Goal: Transaction & Acquisition: Purchase product/service

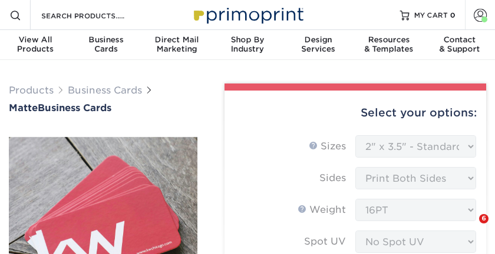
select select "2.00x3.50"
select select "7672df9e-0e0a-464d-8e1f-920c575e4da3"
select select "3b5148f1-0588-4f88-a218-97bcfdce65c1"
select select "479fbfe7-6a0c-4895-8c9a-81739b7486c9"
select select "upload"
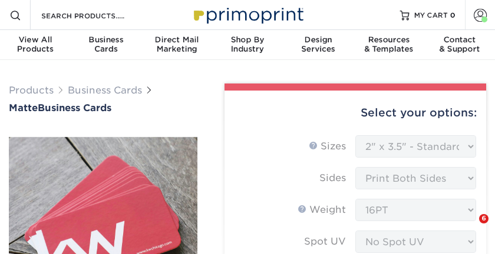
select select "250* – $39.00"
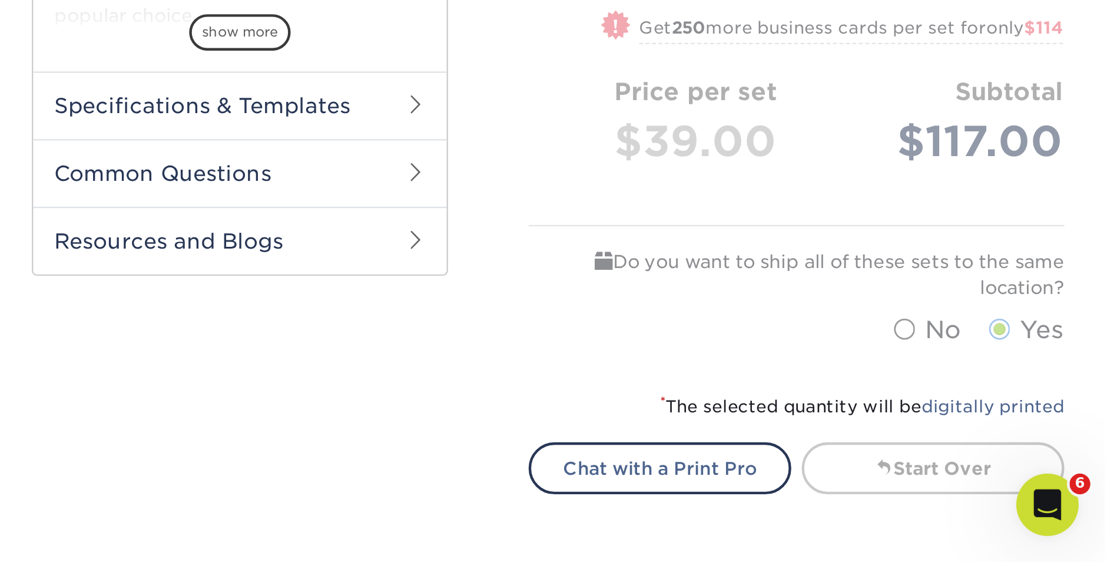
scroll to position [517, 0]
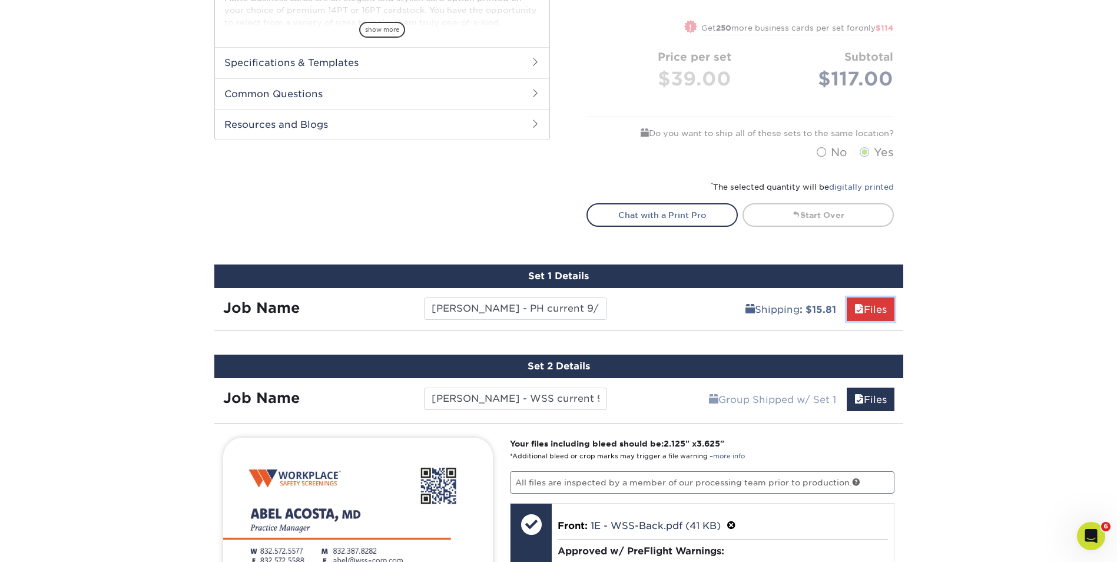
click at [494, 254] on link "Files" at bounding box center [871, 309] width 48 height 24
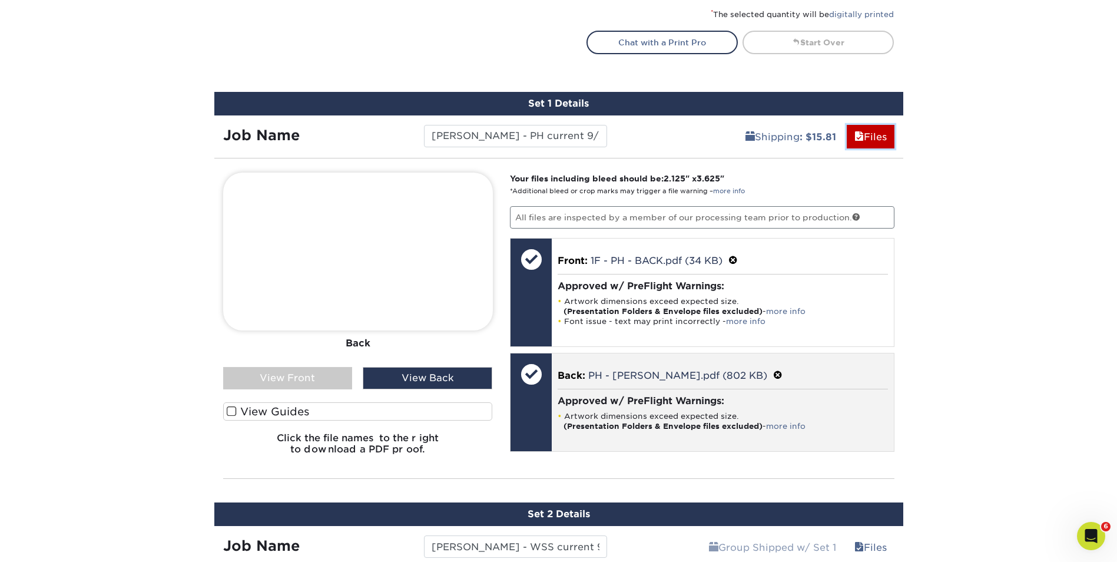
scroll to position [694, 0]
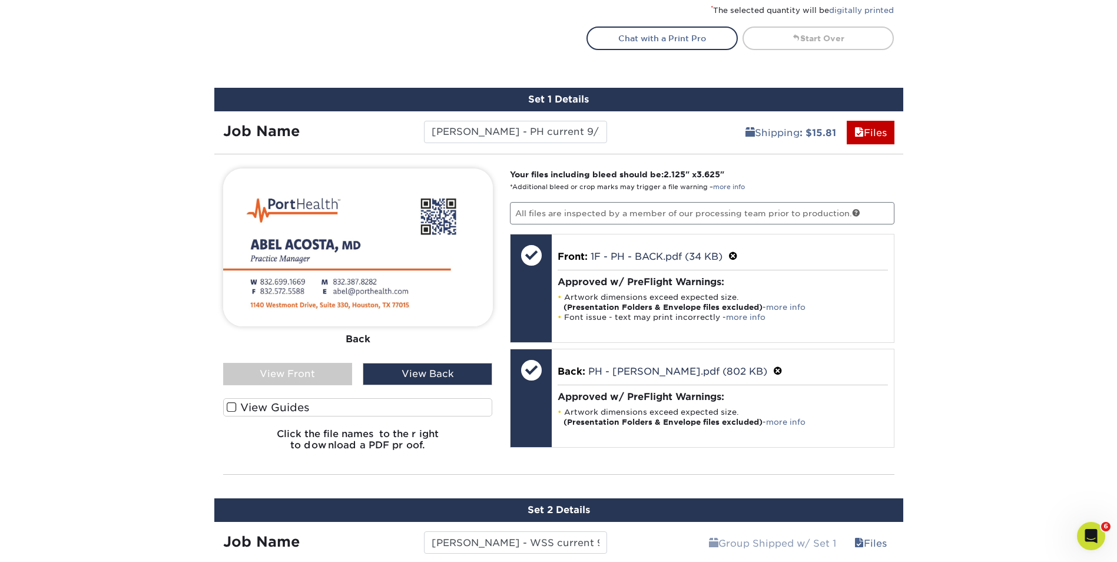
click at [315, 254] on div "View Front" at bounding box center [288, 374] width 130 height 22
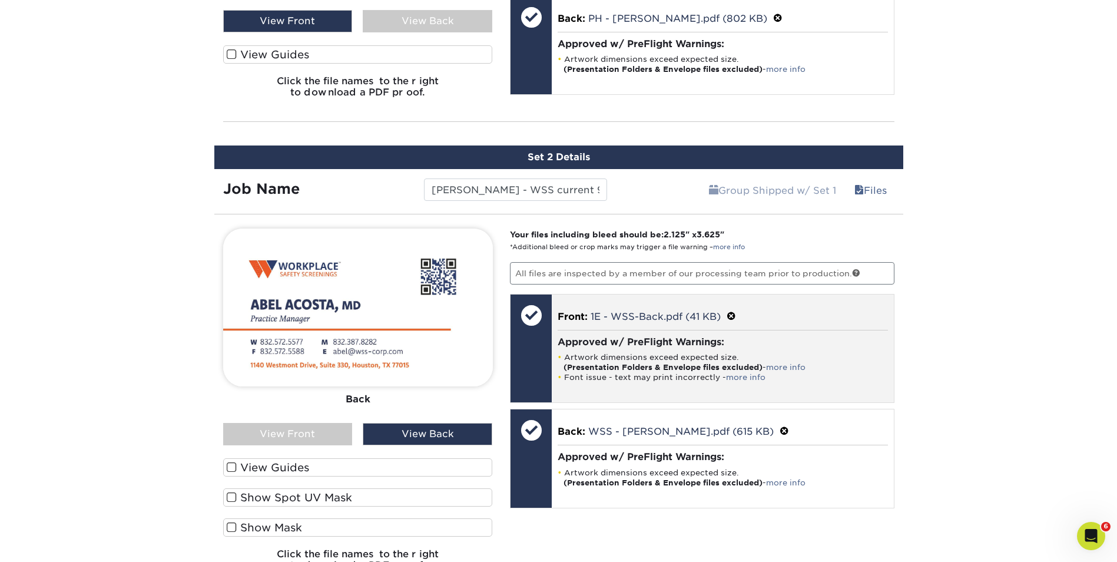
scroll to position [1047, 0]
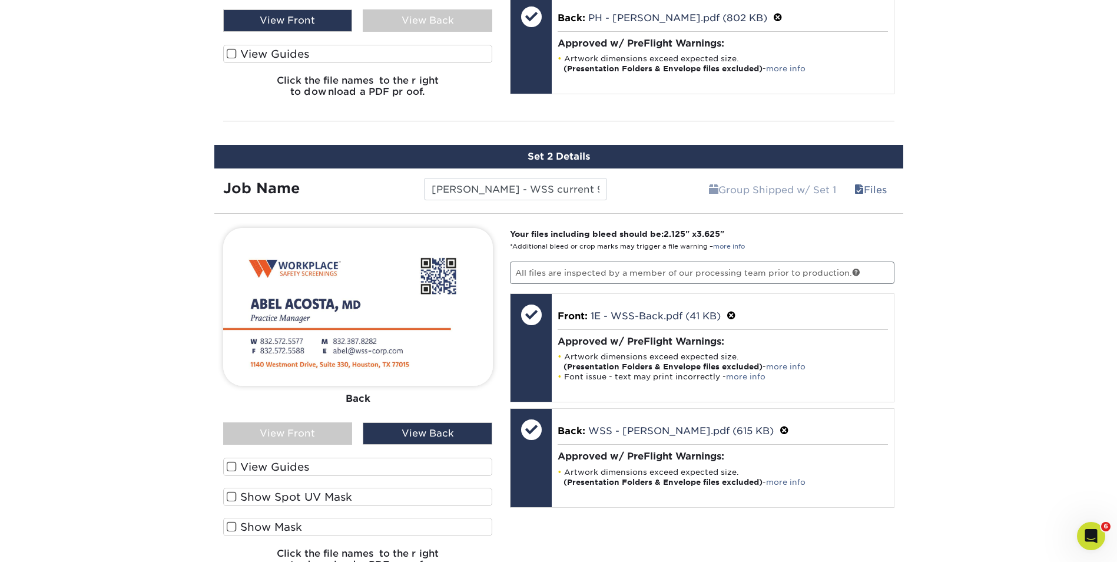
click at [306, 254] on div "View Front" at bounding box center [288, 433] width 130 height 22
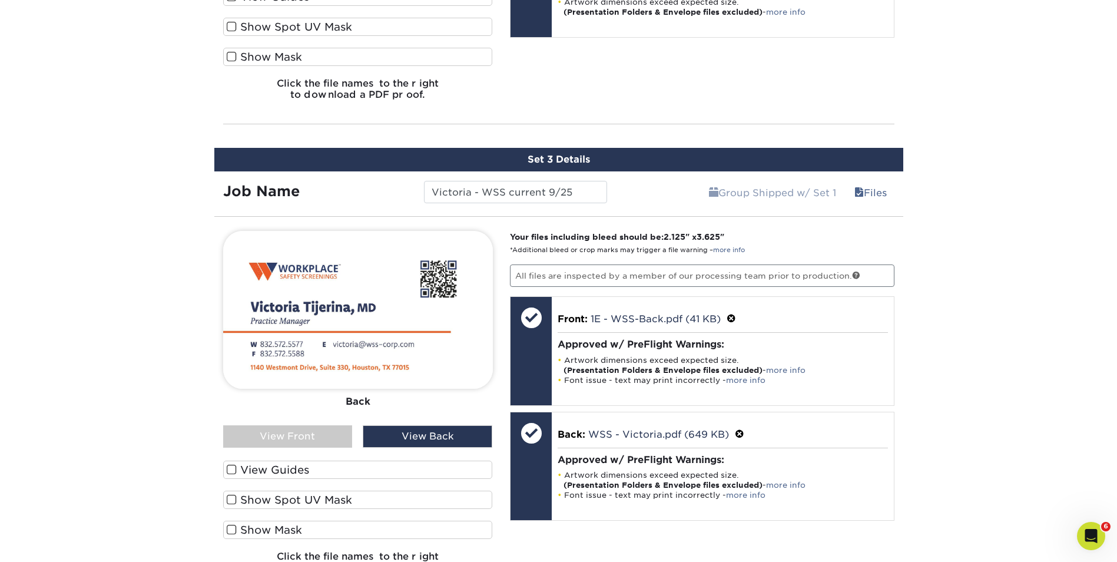
scroll to position [1518, 0]
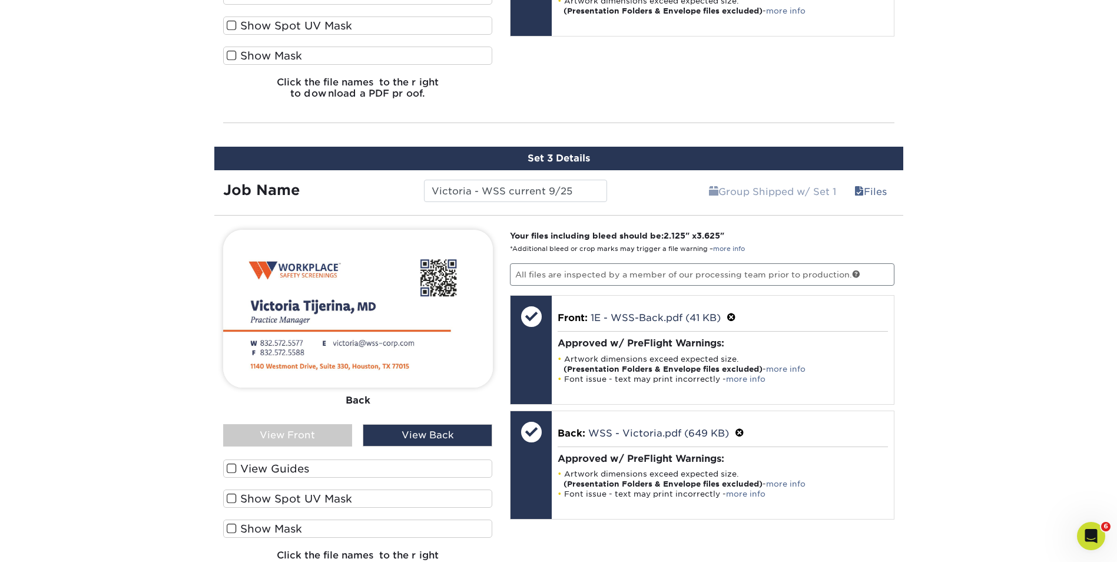
click at [294, 254] on div "View Front" at bounding box center [288, 435] width 130 height 22
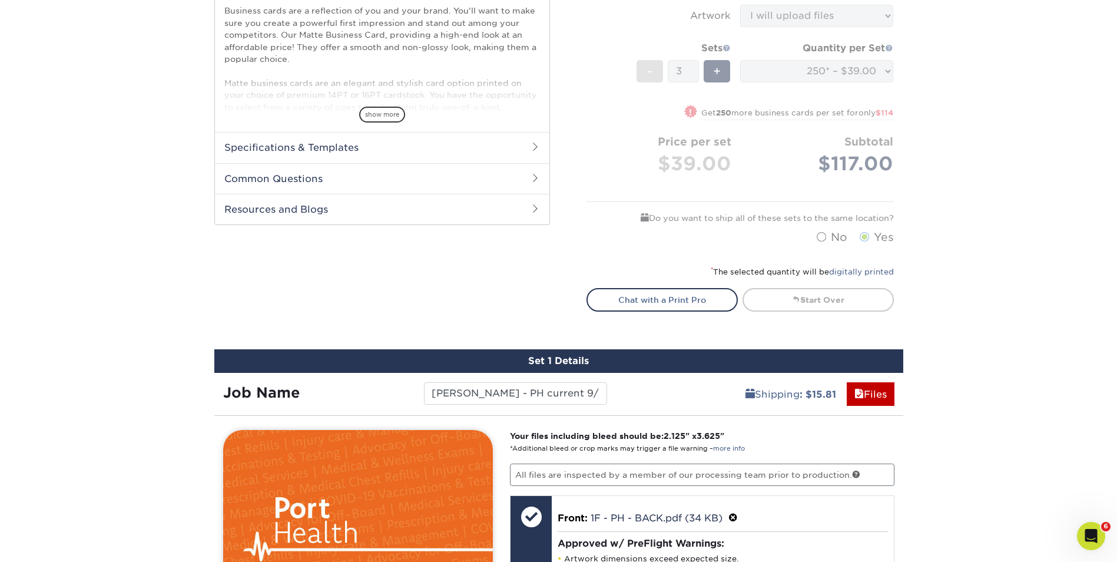
scroll to position [471, 0]
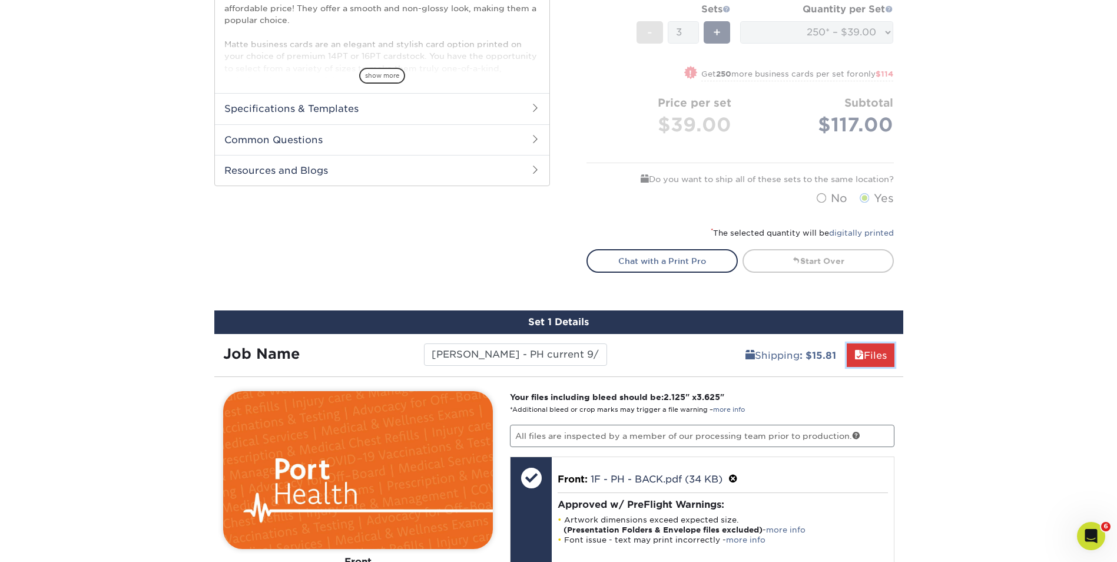
click at [494, 254] on link "Files" at bounding box center [871, 355] width 48 height 24
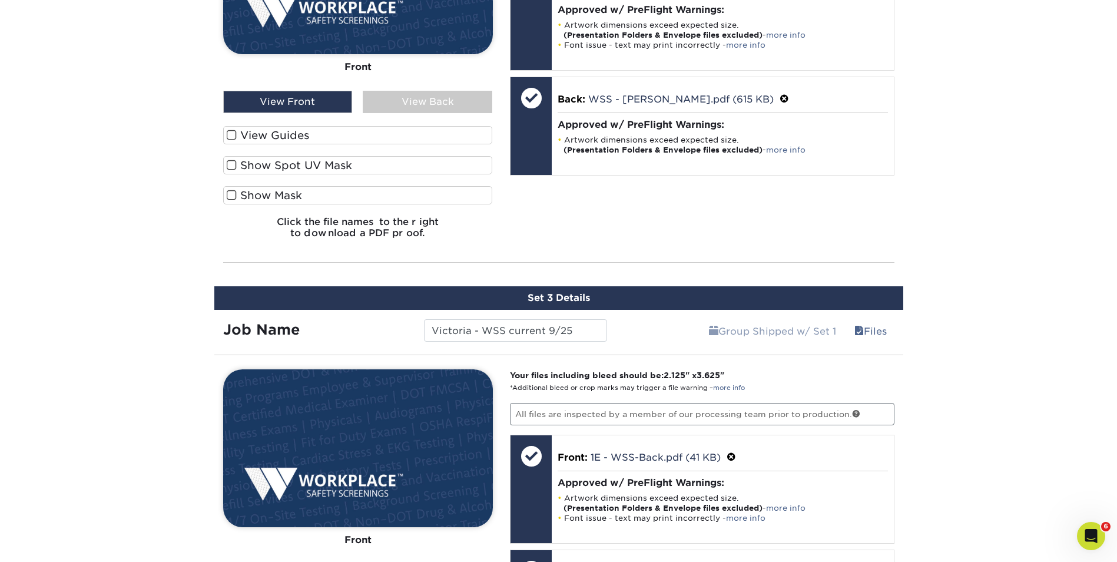
scroll to position [1060, 0]
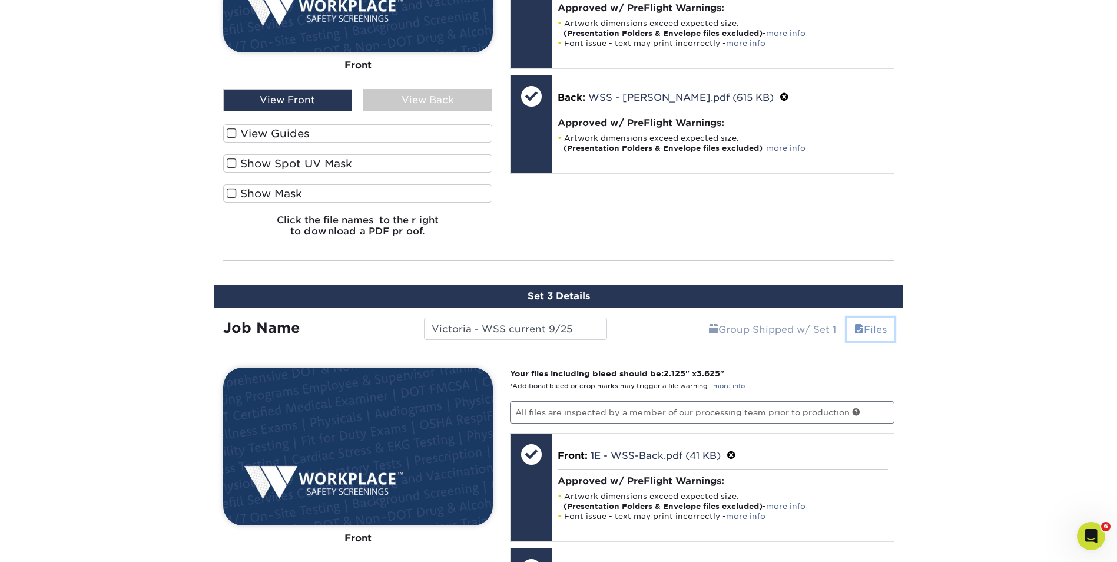
click at [494, 254] on link "Files" at bounding box center [871, 329] width 48 height 24
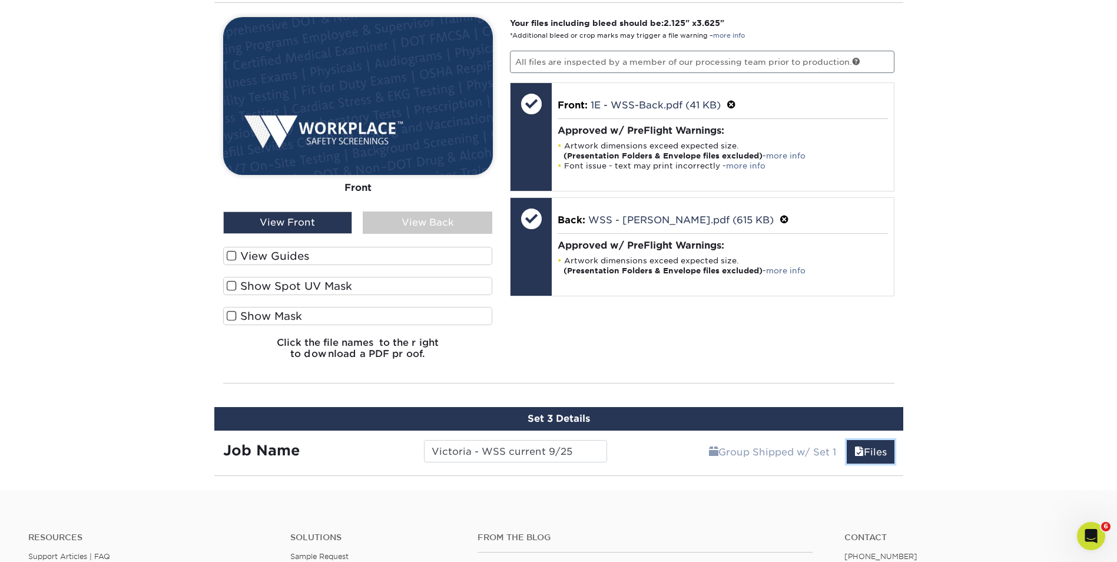
scroll to position [648, 0]
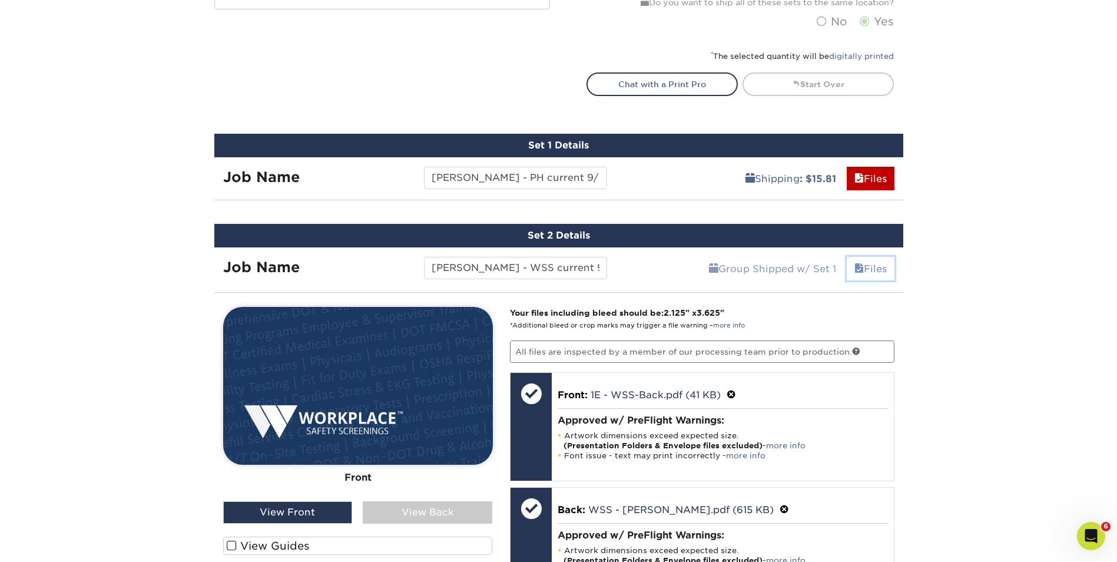
click at [494, 254] on link "Files" at bounding box center [871, 269] width 48 height 24
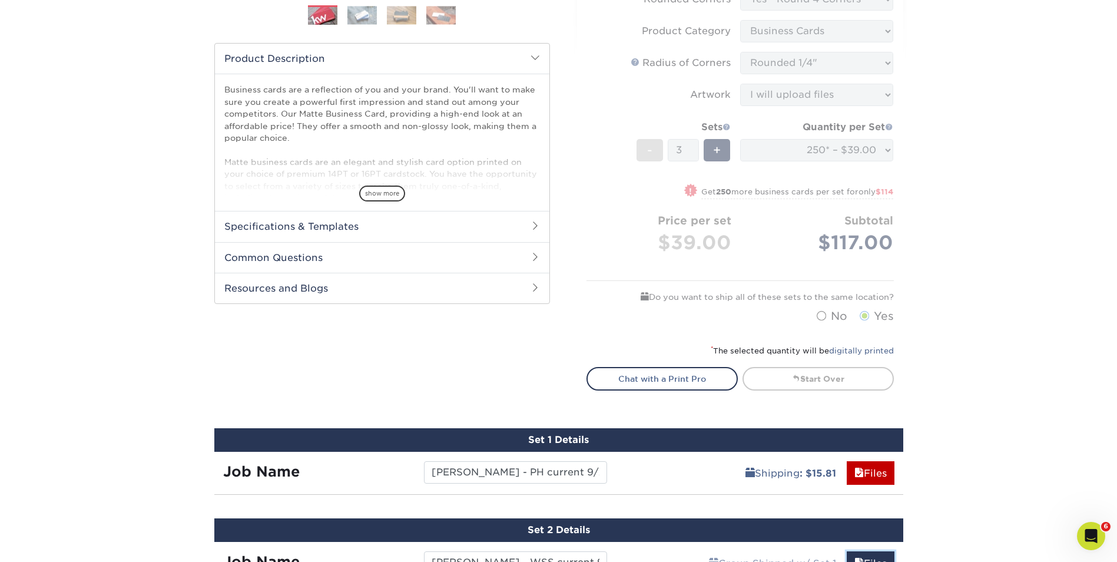
scroll to position [0, 0]
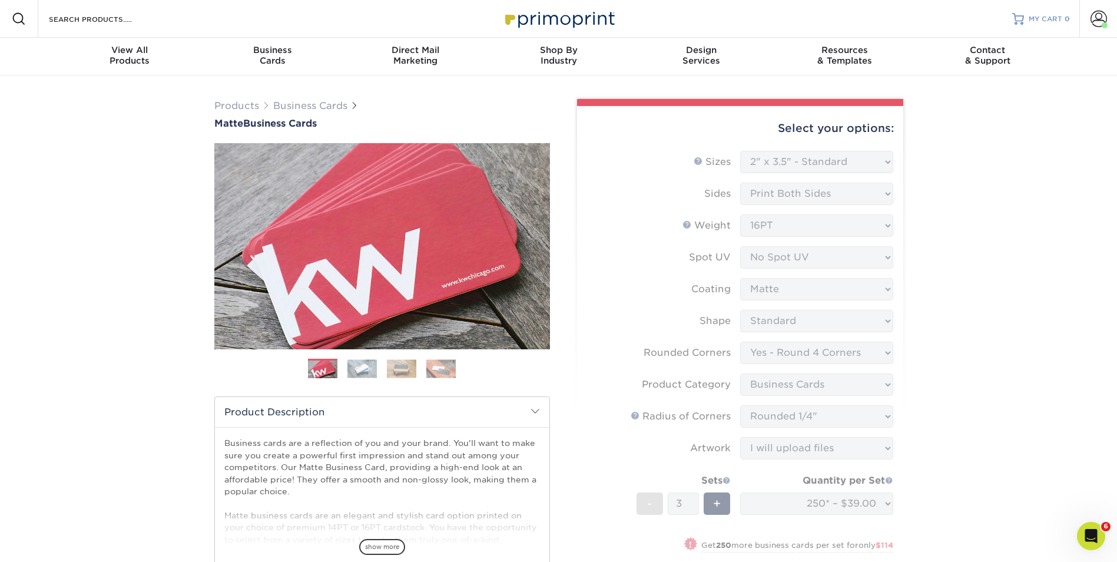
click at [494, 16] on span "MY CART" at bounding box center [1046, 19] width 34 height 10
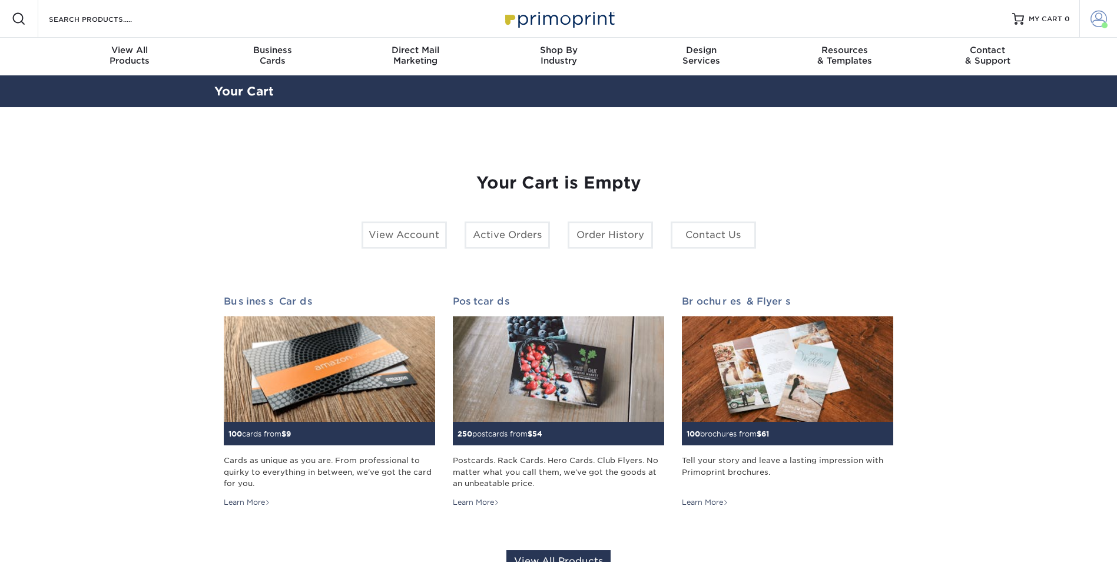
click at [1101, 19] on span at bounding box center [1099, 19] width 16 height 16
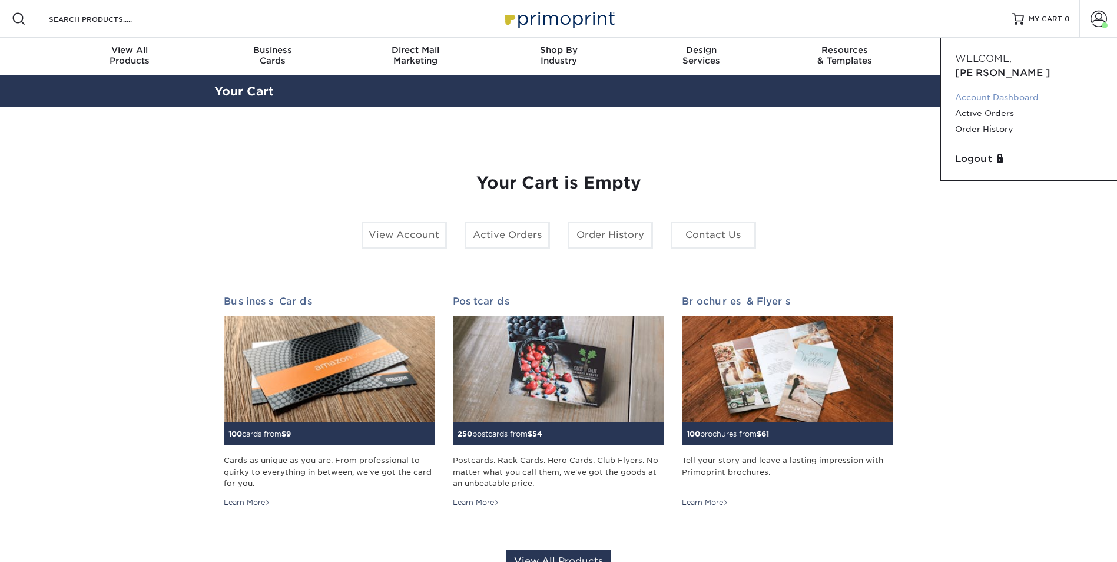
click at [1008, 90] on link "Account Dashboard" at bounding box center [1029, 98] width 148 height 16
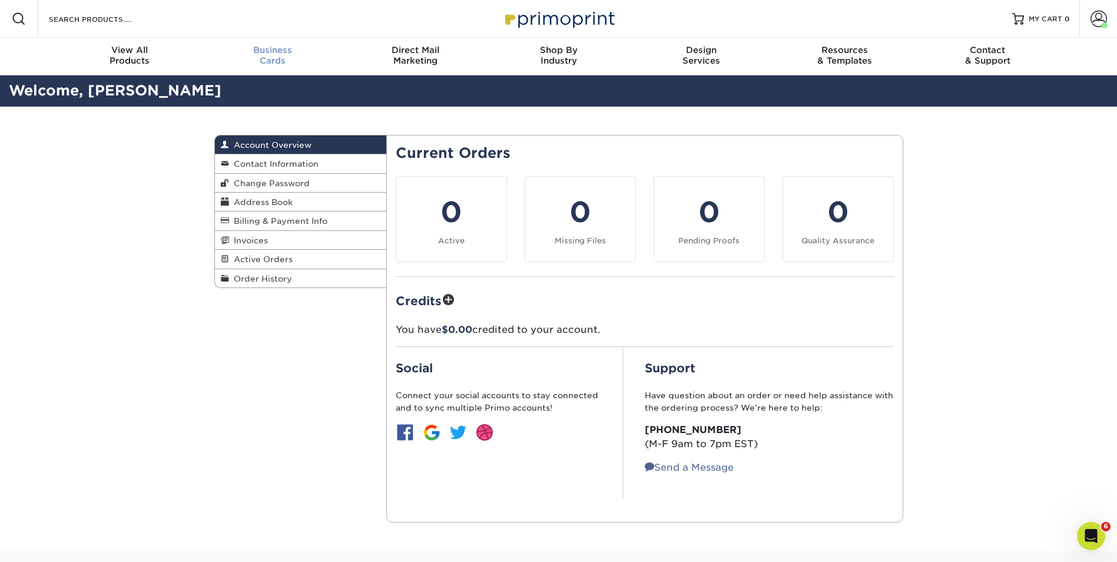
click at [263, 54] on span "Business" at bounding box center [272, 50] width 143 height 11
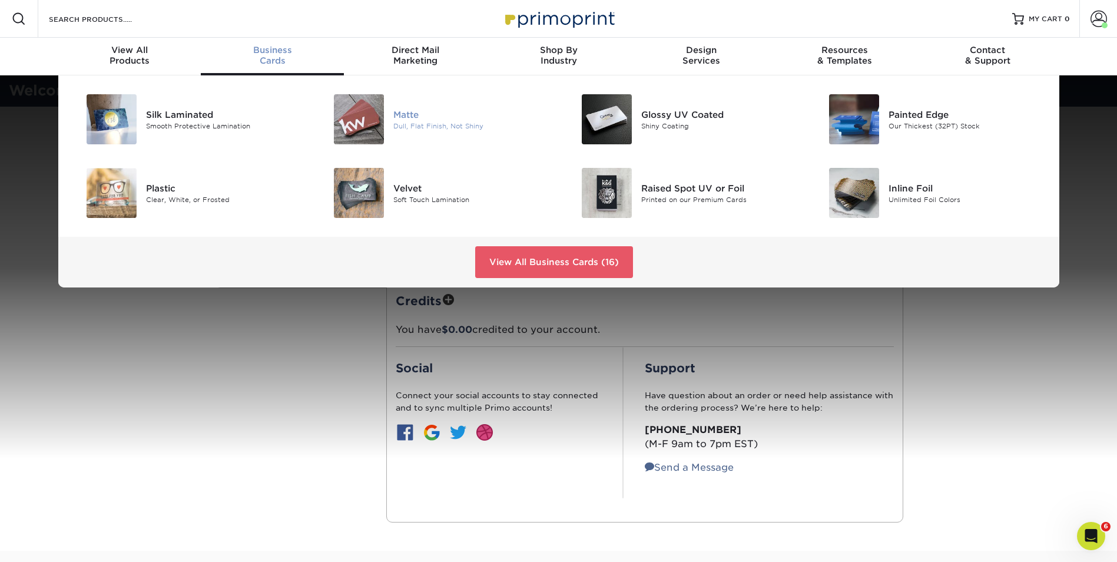
click at [389, 124] on div at bounding box center [352, 119] width 82 height 50
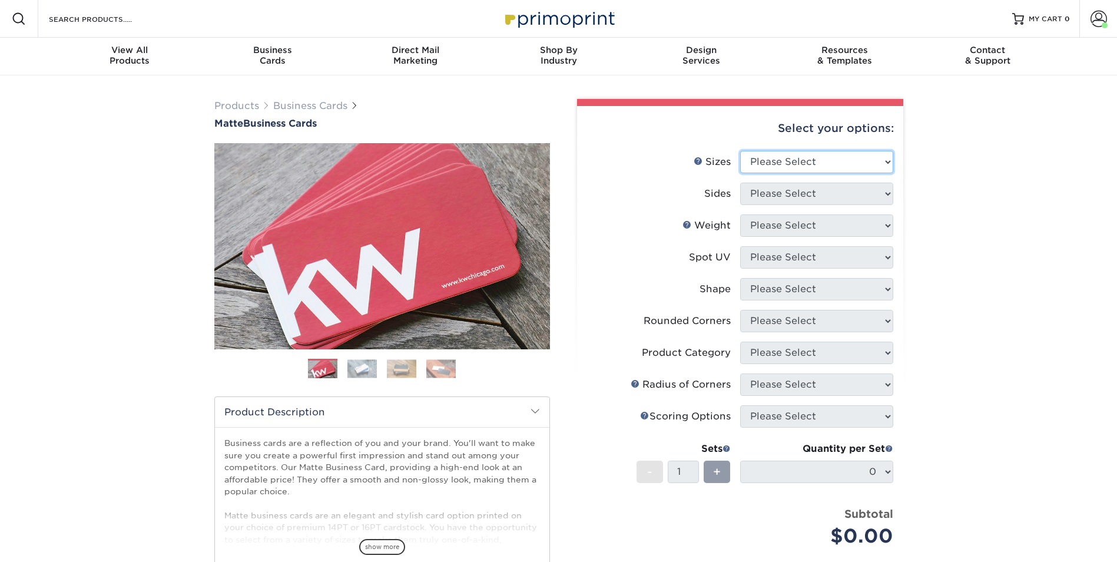
click at [840, 163] on select "Please Select 1.5" x 3.5" - Mini 1.75" x 3.5" - Mini 2" x 2" - Square 2" x 3" -…" at bounding box center [816, 162] width 153 height 22
select select "2.00x3.50"
click at [740, 151] on select "Please Select 1.5" x 3.5" - Mini 1.75" x 3.5" - Mini 2" x 2" - Square 2" x 3" -…" at bounding box center [816, 162] width 153 height 22
click at [785, 196] on select "Please Select Print Both Sides Print Front Only" at bounding box center [816, 194] width 153 height 22
select select "13abbda7-1d64-4f25-8bb2-c179b224825d"
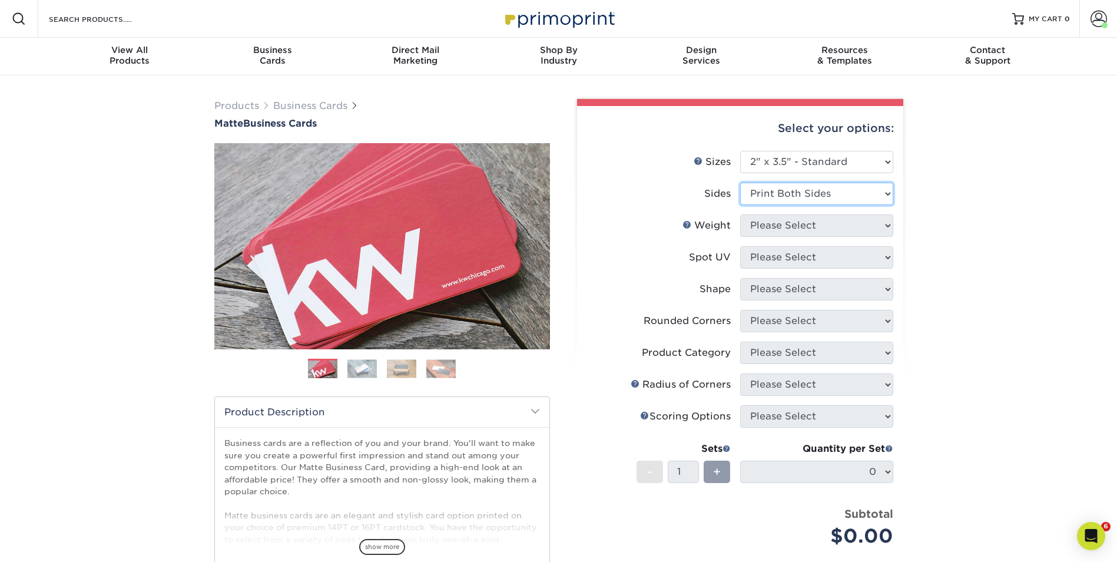
click at [740, 183] on select "Please Select Print Both Sides Print Front Only" at bounding box center [816, 194] width 153 height 22
click at [801, 226] on select "Please Select 16PT 14PT" at bounding box center [816, 225] width 153 height 22
select select "16PT"
click at [740, 214] on select "Please Select 16PT 14PT" at bounding box center [816, 225] width 153 height 22
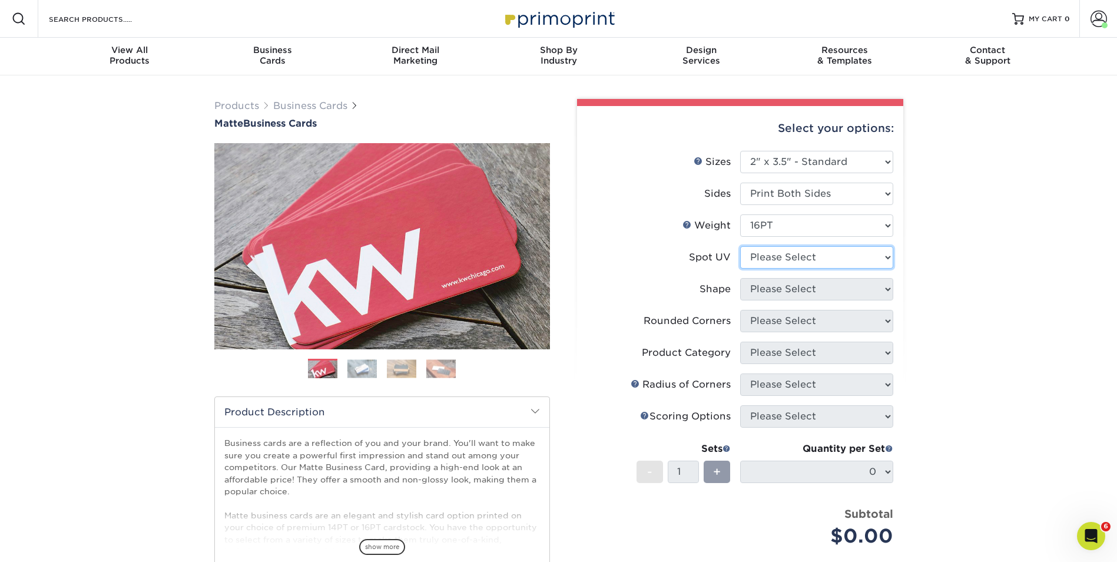
click at [814, 262] on select "Please Select No Spot UV Front and Back (Both Sides) Front Only Back Only" at bounding box center [816, 257] width 153 height 22
select select "3"
click at [740, 246] on select "Please Select No Spot UV Front and Back (Both Sides) Front Only Back Only" at bounding box center [816, 257] width 153 height 22
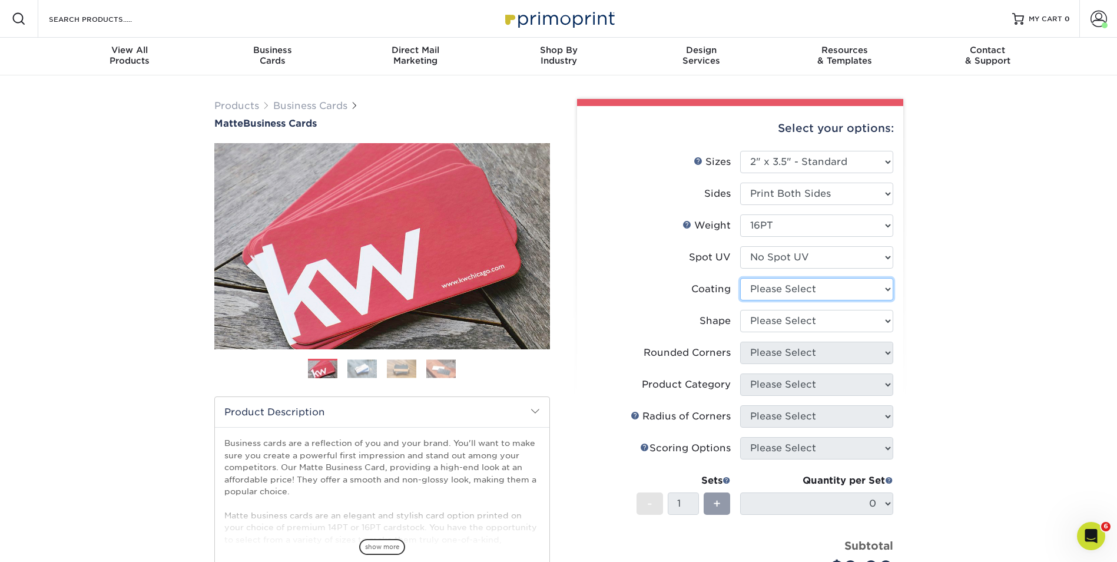
click at [804, 291] on select at bounding box center [816, 289] width 153 height 22
select select "121bb7b5-3b4d-429f-bd8d-bbf80e953313"
click at [740, 278] on select at bounding box center [816, 289] width 153 height 22
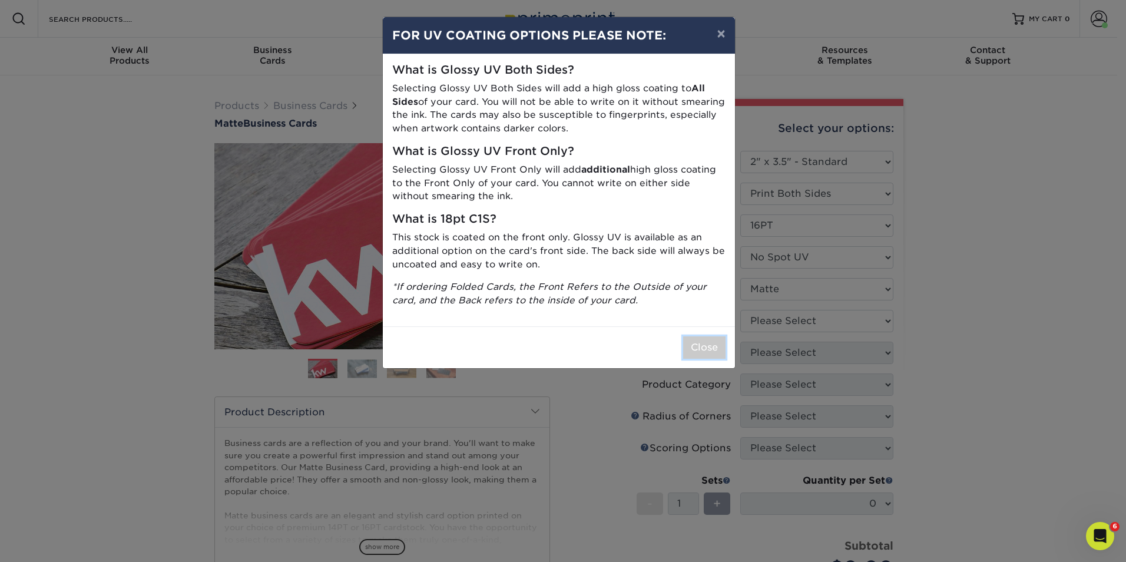
drag, startPoint x: 710, startPoint y: 347, endPoint x: 726, endPoint y: 340, distance: 17.4
click at [713, 346] on button "Close" at bounding box center [704, 347] width 42 height 22
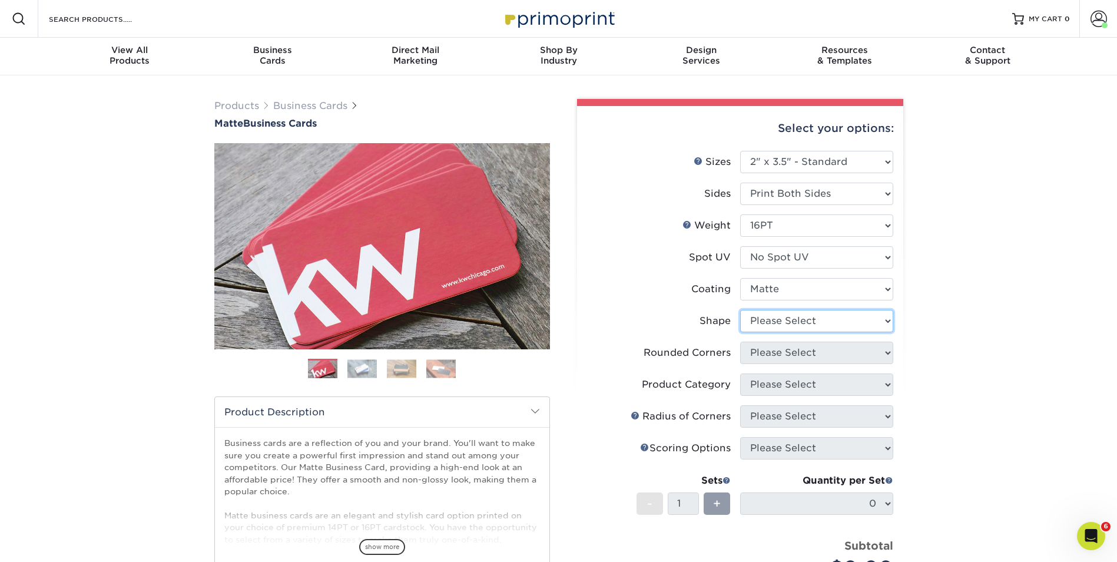
click at [789, 323] on select "Please Select Standard Oval" at bounding box center [816, 321] width 153 height 22
select select "standard"
click at [740, 310] on select "Please Select Standard Oval" at bounding box center [816, 321] width 153 height 22
click at [794, 344] on select "Please Select Yes - Round 2 Corners Yes - Round 4 Corners No" at bounding box center [816, 353] width 153 height 22
select select "7672df9e-0e0a-464d-8e1f-920c575e4da3"
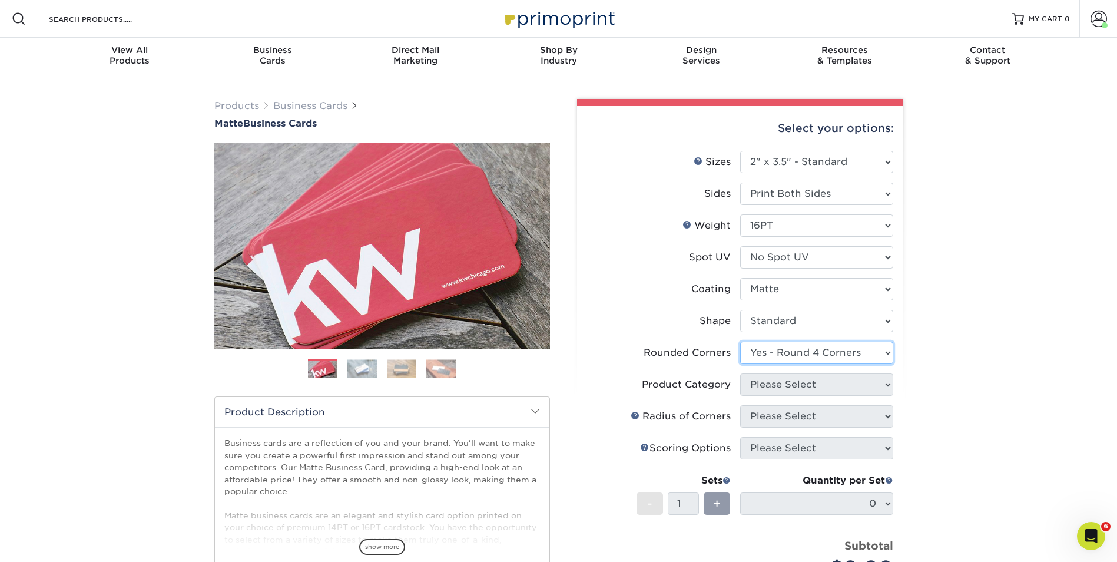
click at [740, 342] on select "Please Select Yes - Round 2 Corners Yes - Round 4 Corners No" at bounding box center [816, 353] width 153 height 22
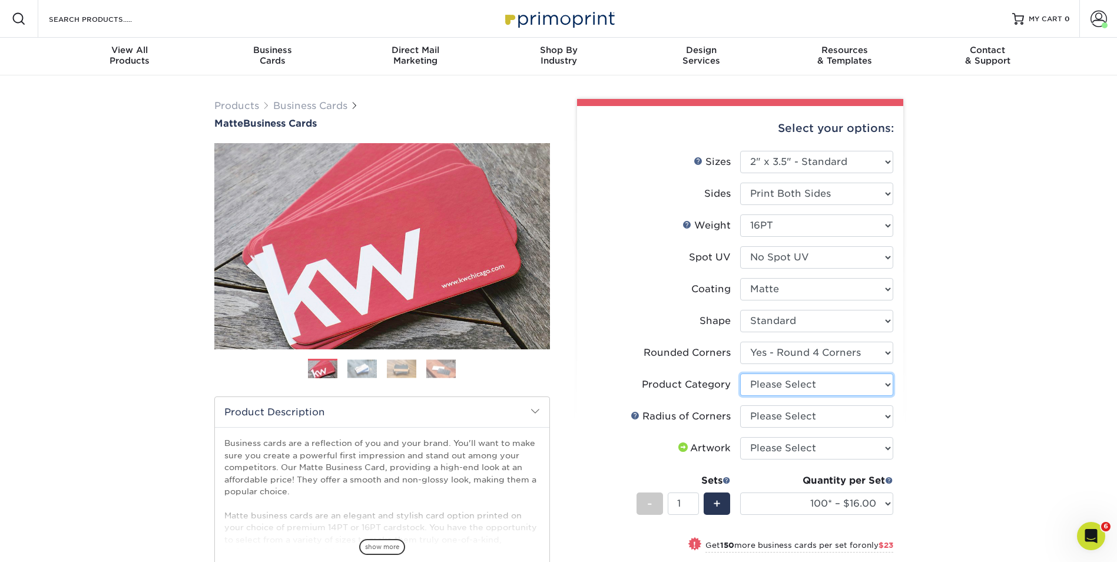
click at [836, 385] on select "Please Select Business Cards" at bounding box center [816, 384] width 153 height 22
select select "3b5148f1-0588-4f88-a218-97bcfdce65c1"
click at [740, 373] on select "Please Select Business Cards" at bounding box center [816, 384] width 153 height 22
click at [820, 412] on select "Please Select Rounded 1/8" Rounded 1/4"" at bounding box center [816, 416] width 153 height 22
select select "479fbfe7-6a0c-4895-8c9a-81739b7486c9"
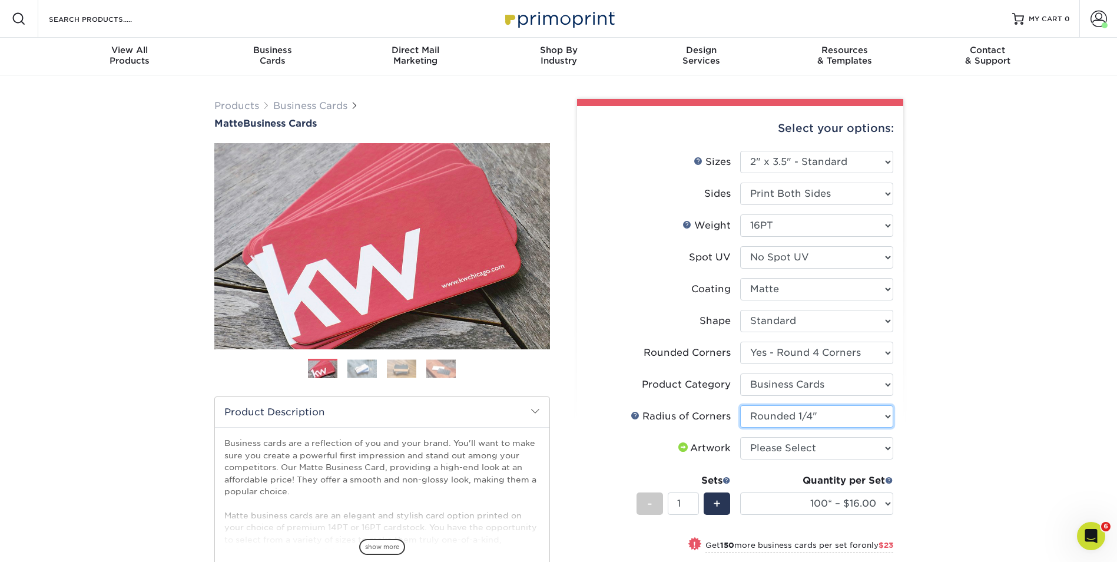
click at [740, 405] on select "Please Select Rounded 1/8" Rounded 1/4"" at bounding box center [816, 416] width 153 height 22
click at [810, 449] on select "Please Select I will upload files I need a design - $100" at bounding box center [816, 448] width 153 height 22
select select "upload"
click at [740, 437] on select "Please Select I will upload files I need a design - $100" at bounding box center [816, 448] width 153 height 22
click at [718, 505] on span "+" at bounding box center [717, 504] width 8 height 18
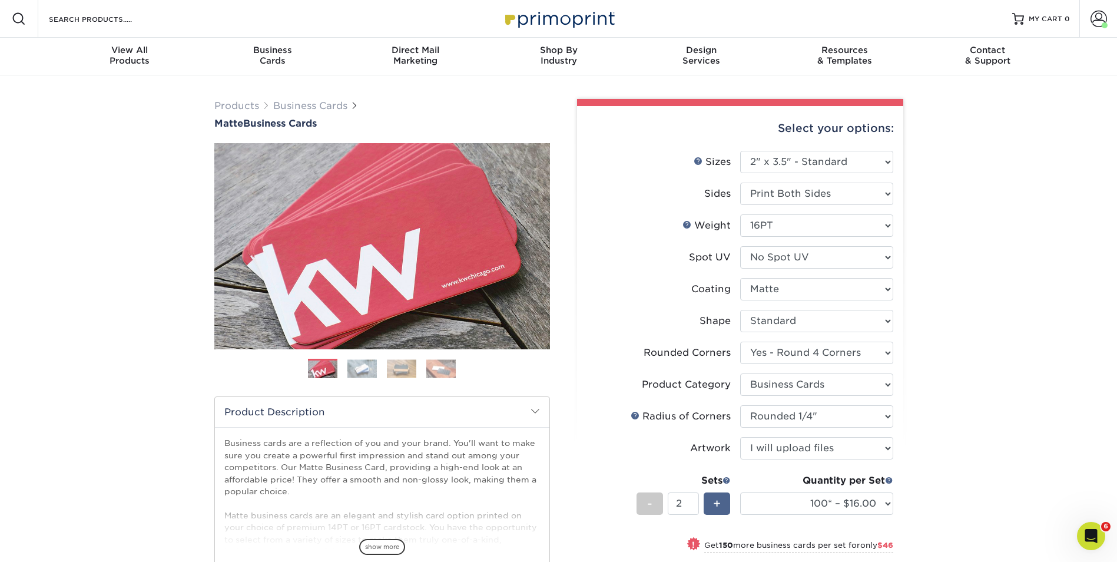
click at [718, 505] on span "+" at bounding box center [717, 504] width 8 height 18
type input "3"
click at [889, 504] on select "100* – $16.00 250* – $39.00 500 – $77.00 1000 – $94.00 2500 – $173.00 5000 – $2…" at bounding box center [816, 503] width 153 height 22
select select "250* – $39.00"
click at [740, 492] on select "100* – $16.00 250* – $39.00 500 – $77.00 1000 – $94.00 2500 – $173.00 5000 – $2…" at bounding box center [816, 503] width 153 height 22
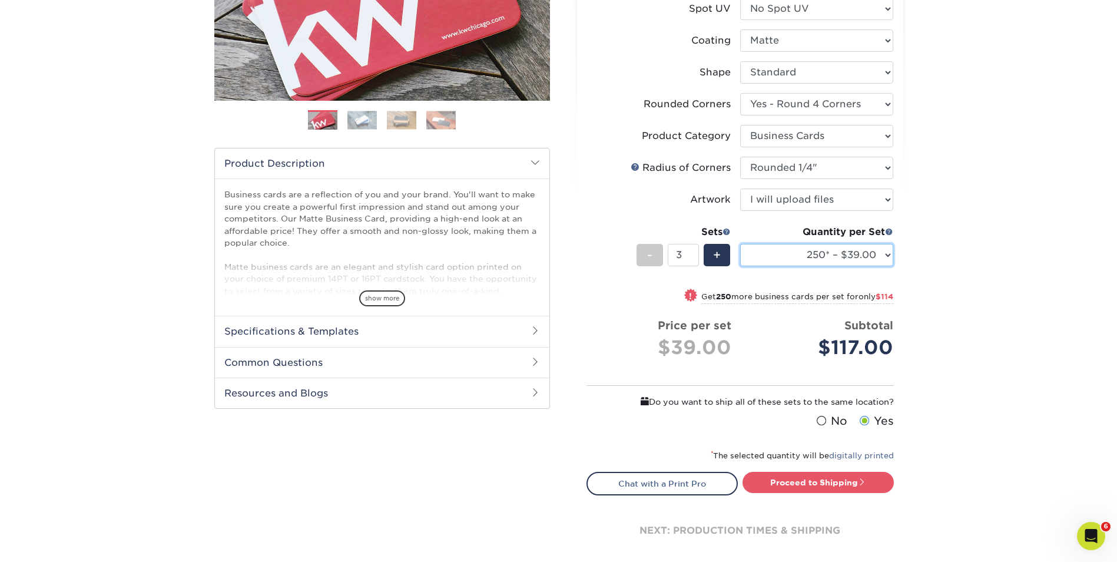
scroll to position [294, 0]
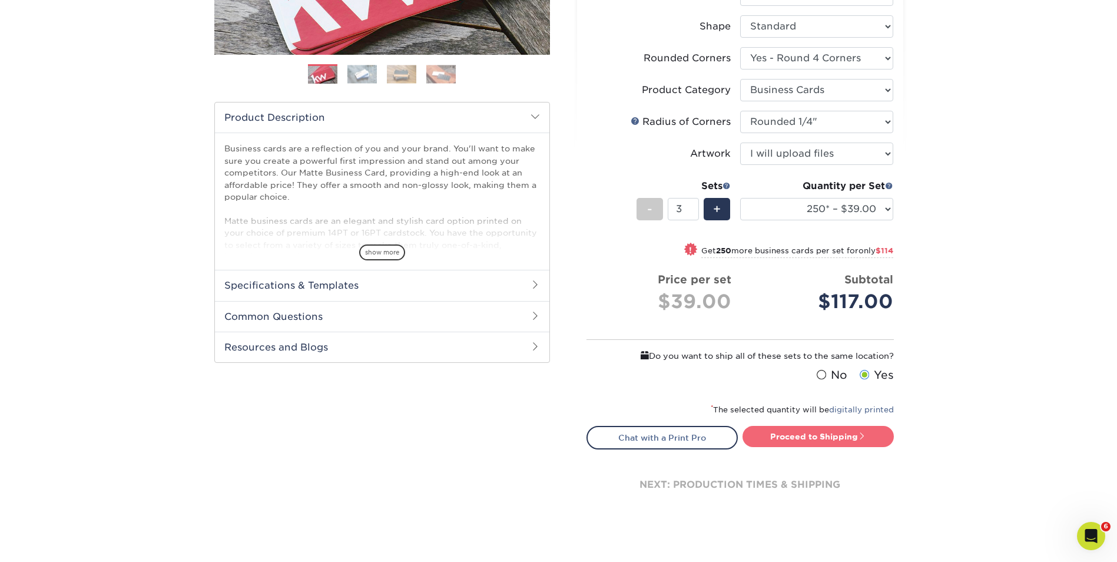
click at [812, 435] on link "Proceed to Shipping" at bounding box center [818, 436] width 151 height 21
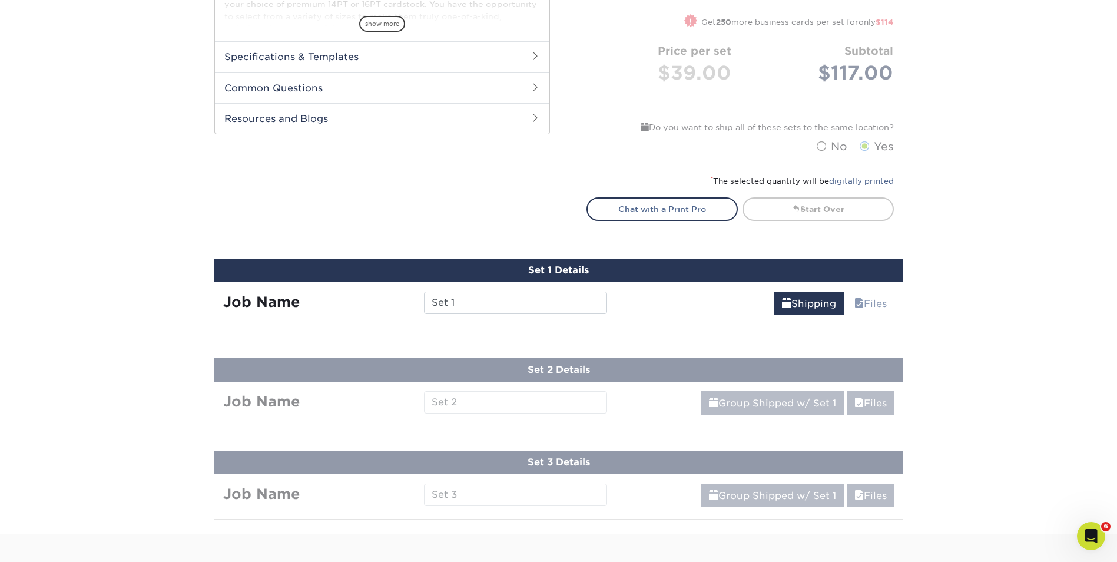
scroll to position [752, 0]
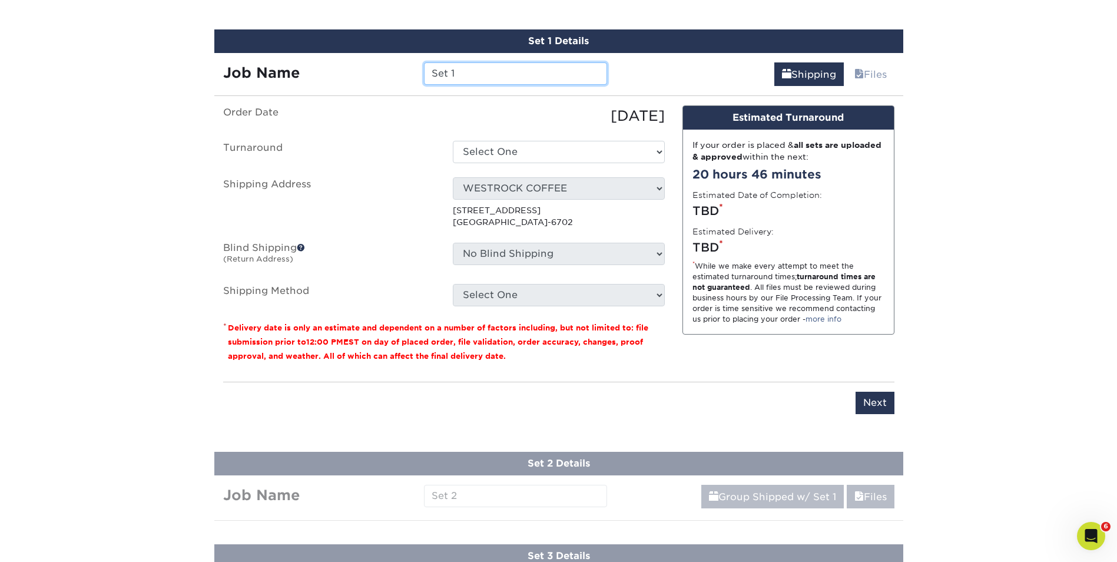
drag, startPoint x: 468, startPoint y: 72, endPoint x: 467, endPoint y: 67, distance: 5.9
click at [468, 71] on input "Set 1" at bounding box center [515, 73] width 183 height 22
type input "S"
click at [528, 72] on input "Abel - PH -" at bounding box center [515, 73] width 183 height 22
click at [506, 69] on input "Abel - PH -" at bounding box center [515, 73] width 183 height 22
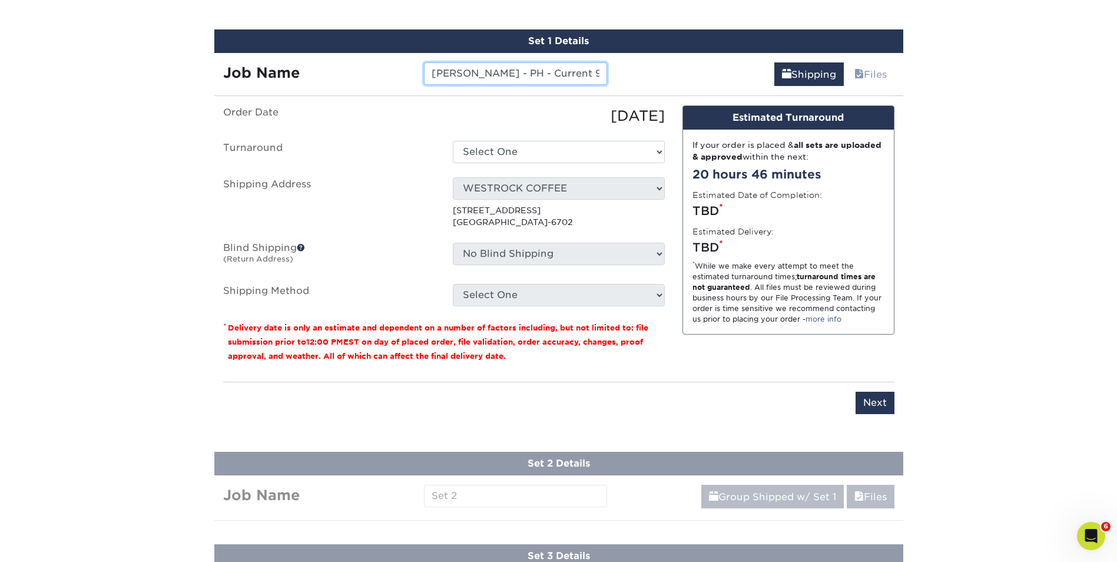
type input "[PERSON_NAME] - PH - Current 9/25"
click at [532, 155] on select "Select One 2-4 Business Days 2 Day Next Business Day" at bounding box center [559, 152] width 212 height 22
select select "823306c4-fca3-4eef-b9dc-f915865d50ea"
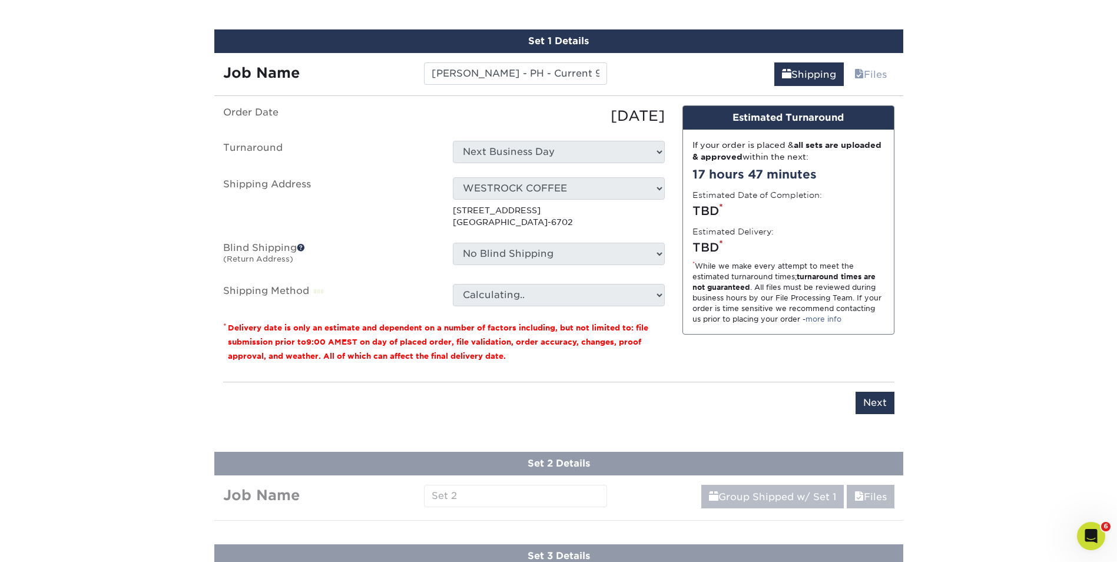
click at [591, 199] on div "Select One Office SDM SDM SDM home Tona's WESTROCK COFFEE WSS New Location WSS …" at bounding box center [559, 202] width 230 height 51
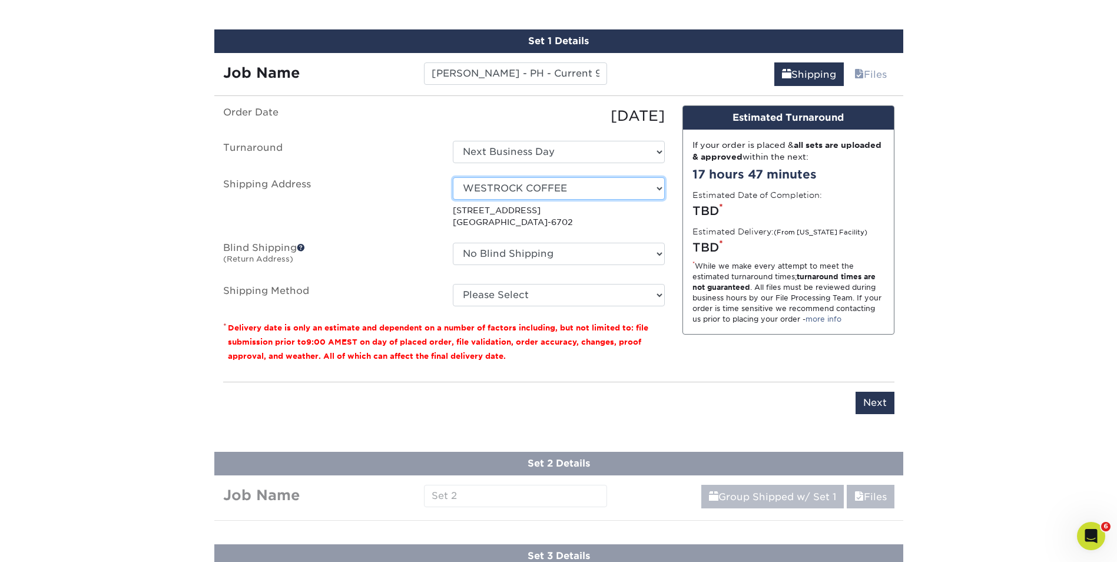
click at [657, 187] on select "Select One Office SDM SDM SDM home Tona's WESTROCK COFFEE WSS New Location WSS …" at bounding box center [559, 188] width 212 height 22
select select "250942"
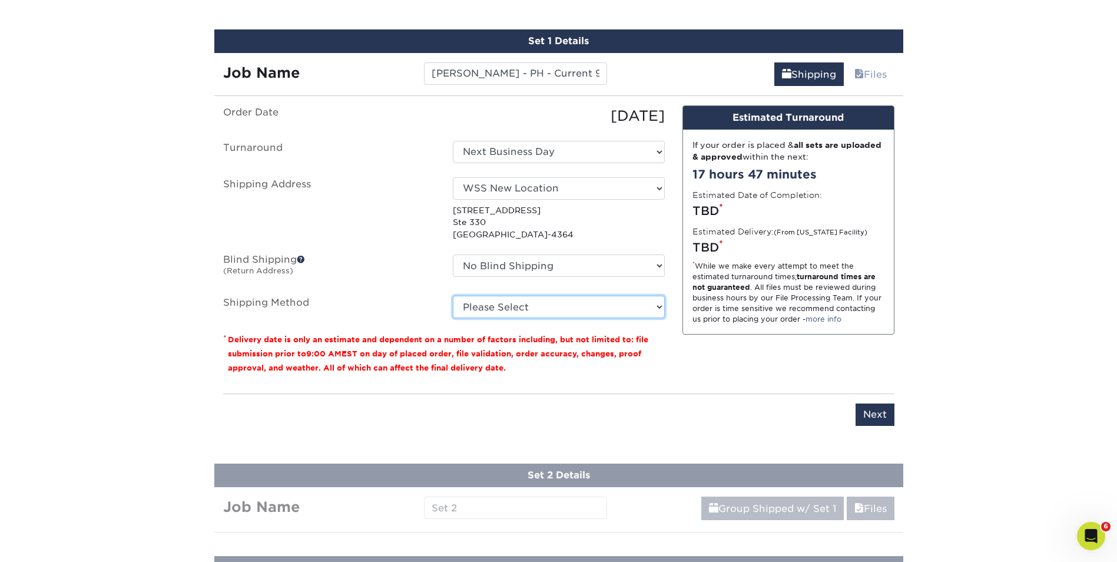
click at [651, 307] on select "Please Select Ground Shipping (+$14.96) 3 Day Shipping Service (+$15.34) 2 Day …" at bounding box center [559, 307] width 212 height 22
select select "02"
click at [453, 296] on select "Please Select Ground Shipping (+$14.96) 3 Day Shipping Service (+$15.34) 2 Day …" at bounding box center [559, 307] width 212 height 22
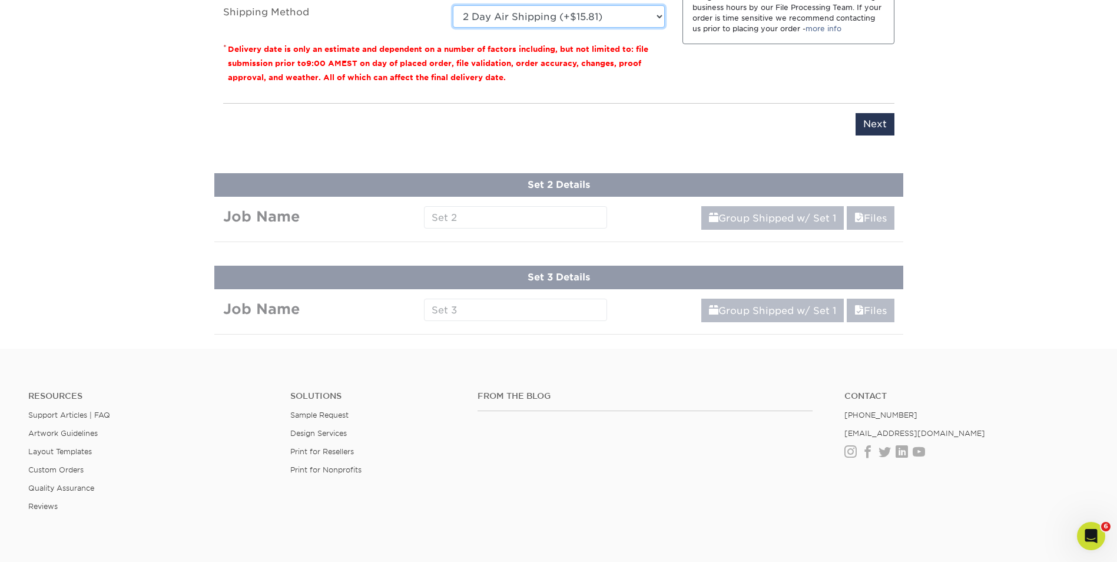
scroll to position [1046, 0]
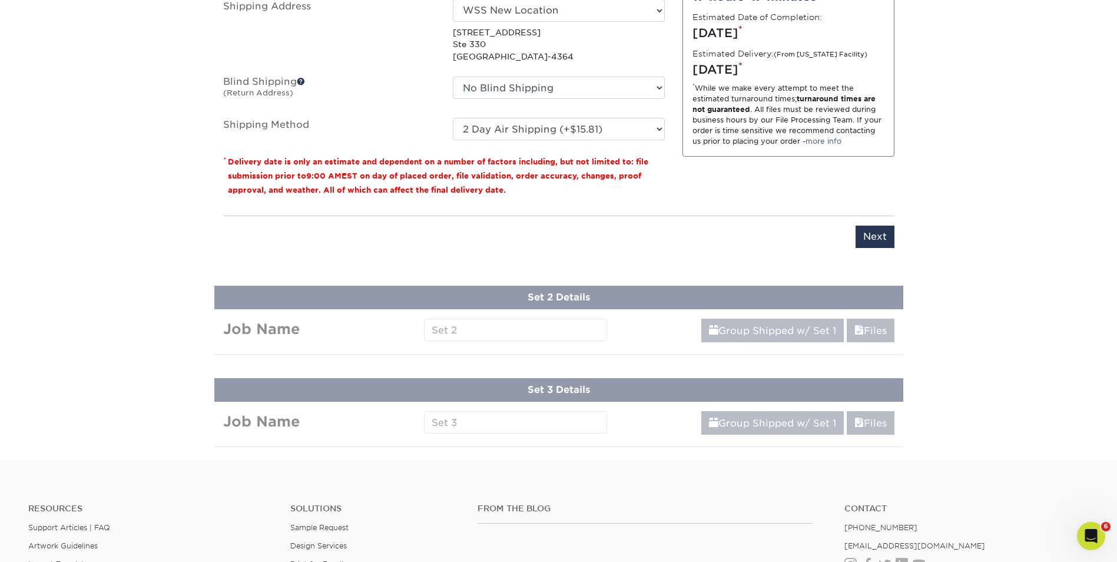
scroll to position [929, 0]
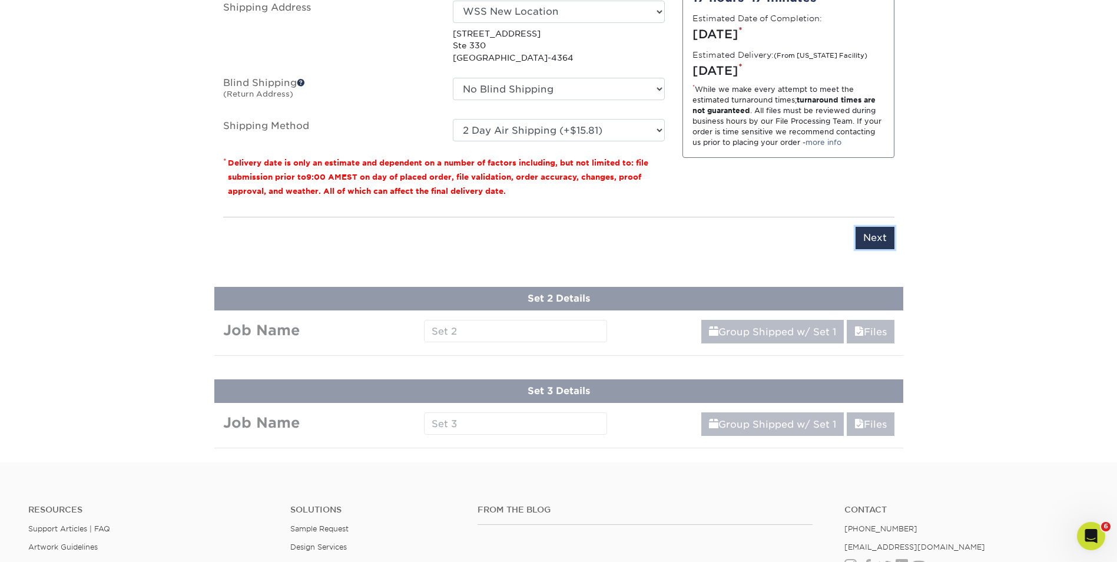
click at [869, 235] on input "Next" at bounding box center [875, 238] width 39 height 22
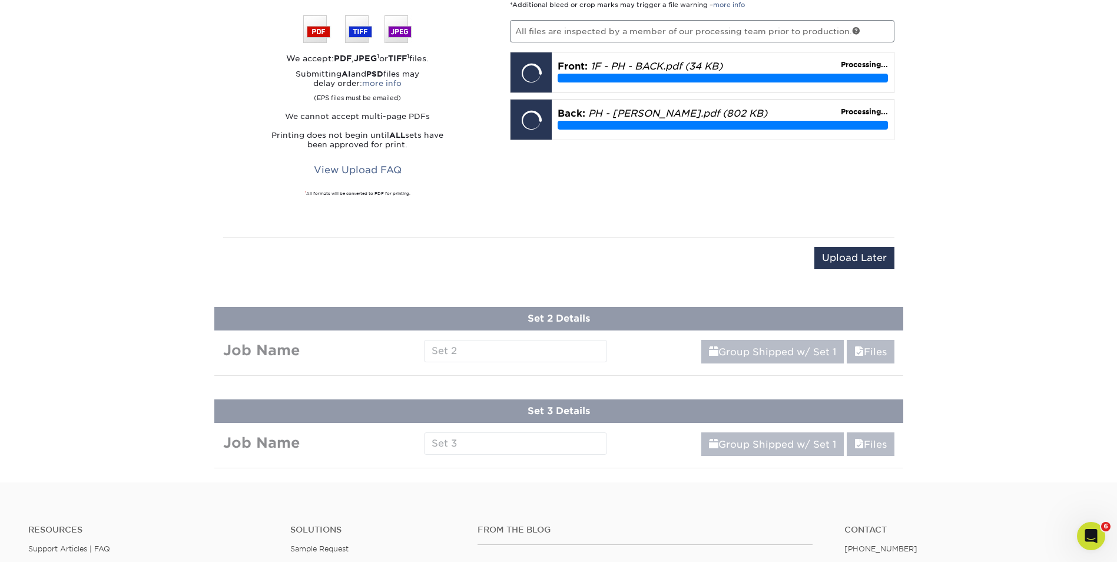
scroll to position [575, 0]
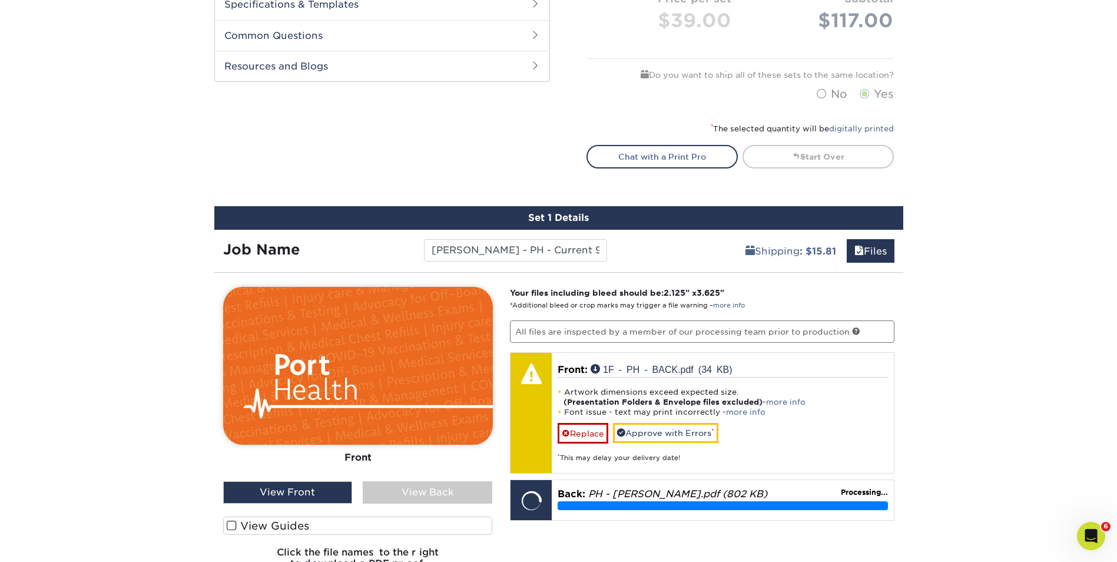
click at [408, 491] on div "View Back" at bounding box center [428, 492] width 130 height 22
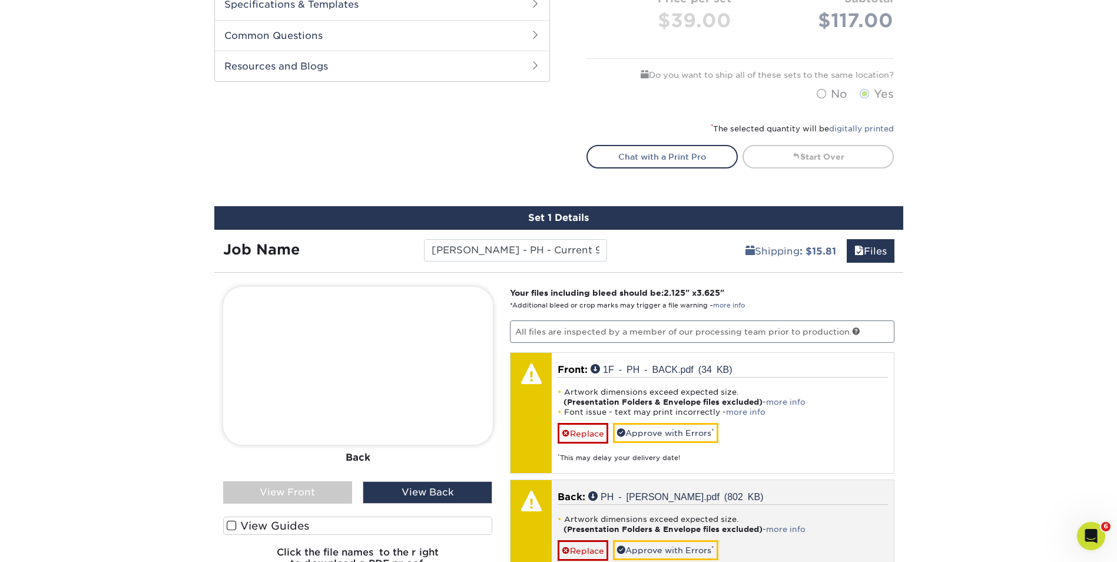
scroll to position [693, 0]
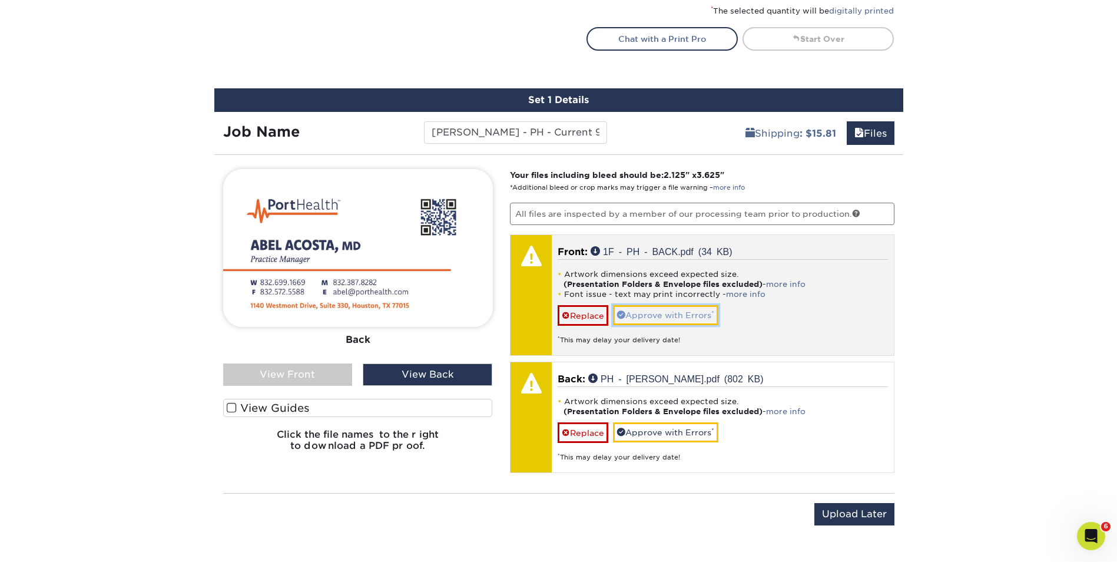
click at [676, 310] on link "Approve with Errors *" at bounding box center [665, 315] width 105 height 20
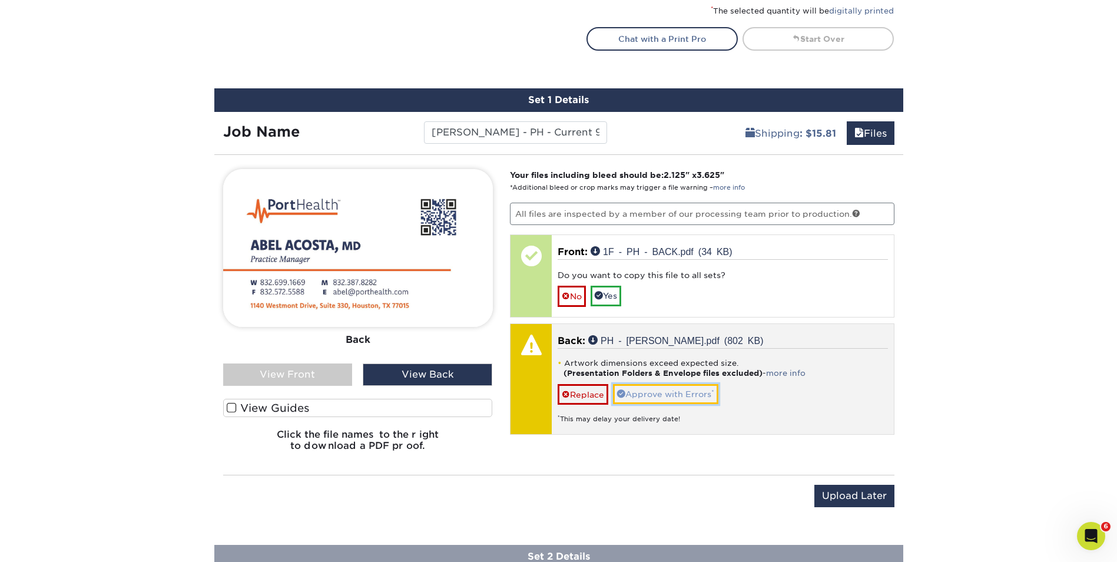
click at [658, 394] on link "Approve with Errors *" at bounding box center [665, 394] width 105 height 20
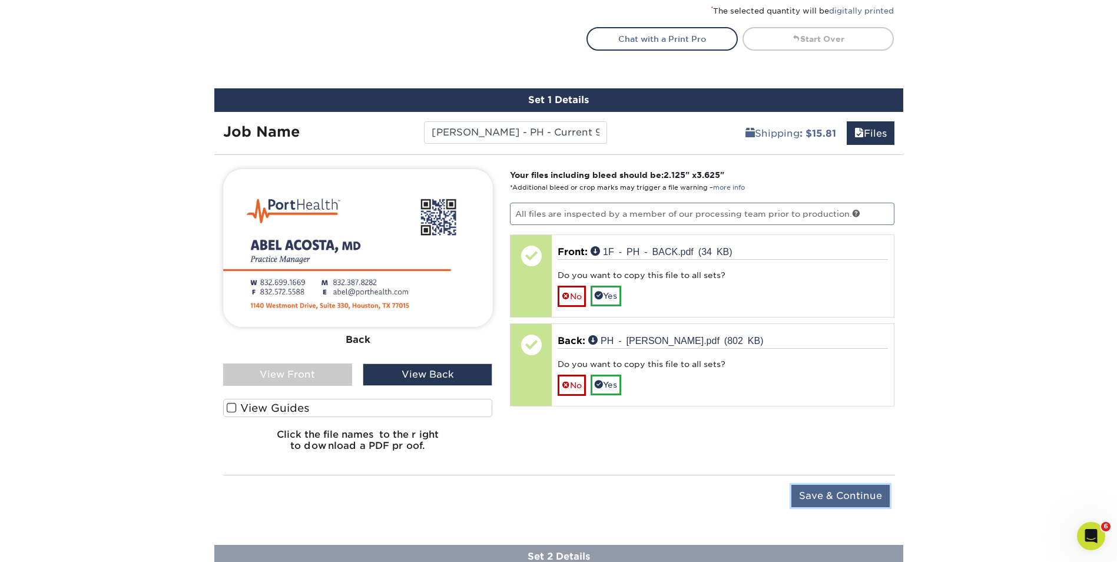
click at [840, 489] on input "Save & Continue" at bounding box center [840, 496] width 98 height 22
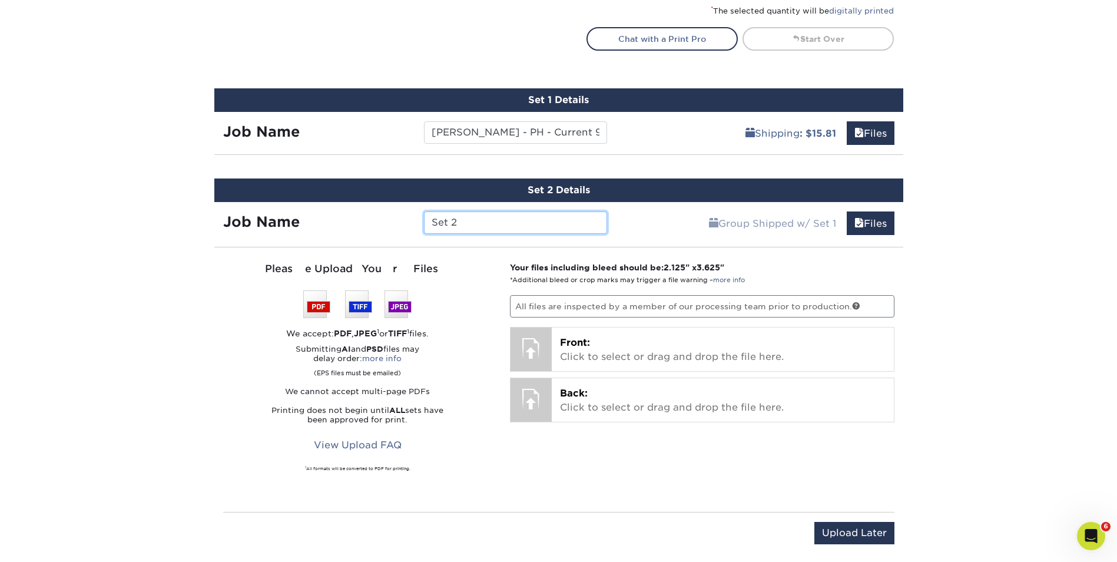
drag, startPoint x: 466, startPoint y: 226, endPoint x: 393, endPoint y: 213, distance: 74.2
click at [396, 215] on div "Job Name Set 2" at bounding box center [415, 222] width 402 height 22
type input "j"
type input "[PERSON_NAME] - WSS - Current 9/25"
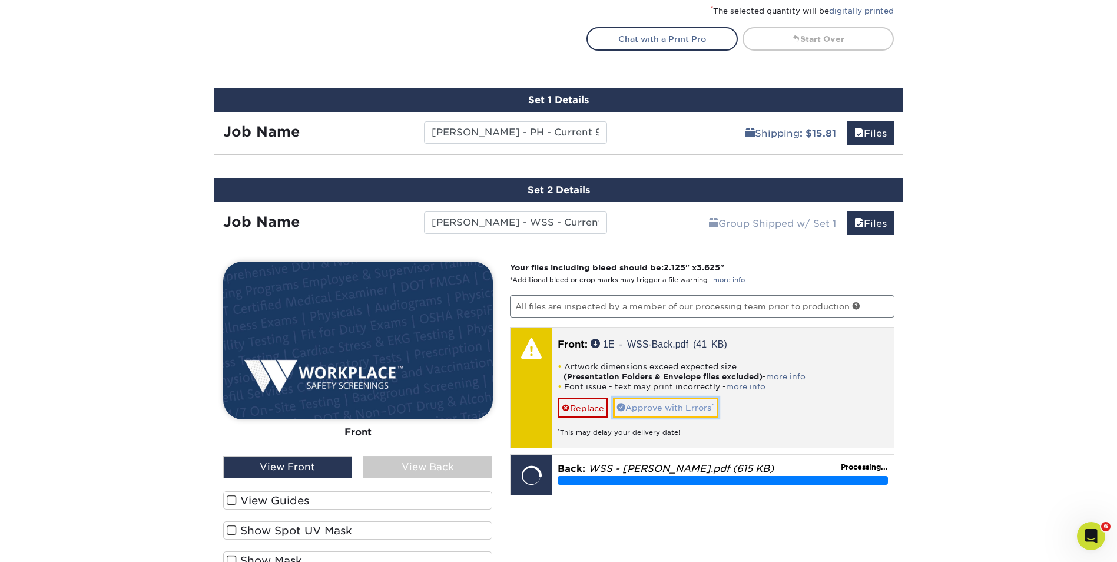
click at [661, 406] on link "Approve with Errors *" at bounding box center [665, 408] width 105 height 20
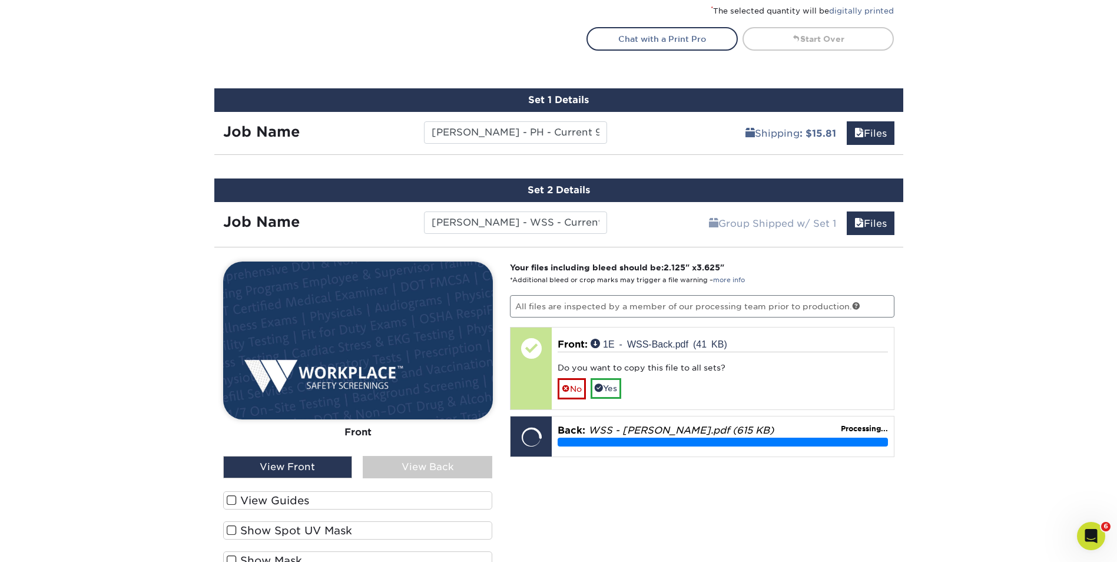
click at [422, 462] on div "View Back" at bounding box center [428, 467] width 130 height 22
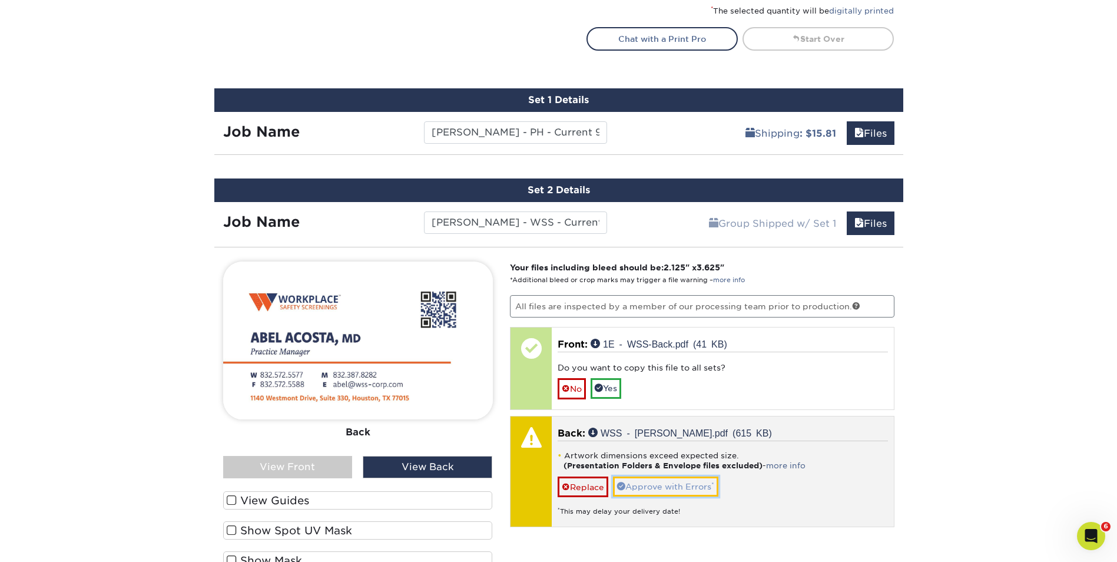
click at [681, 488] on link "Approve with Errors *" at bounding box center [665, 486] width 105 height 20
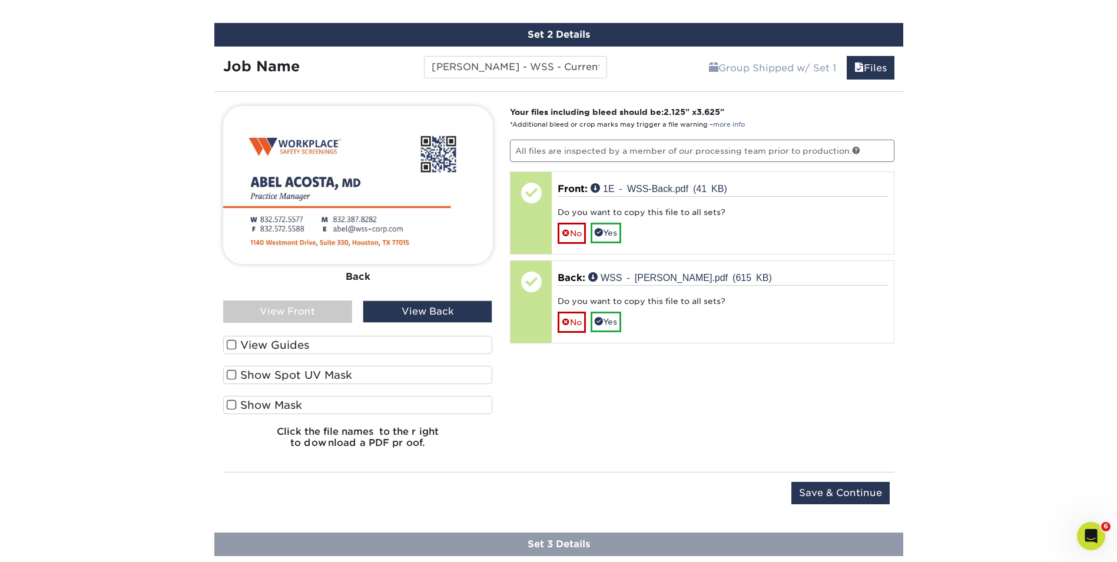
scroll to position [870, 0]
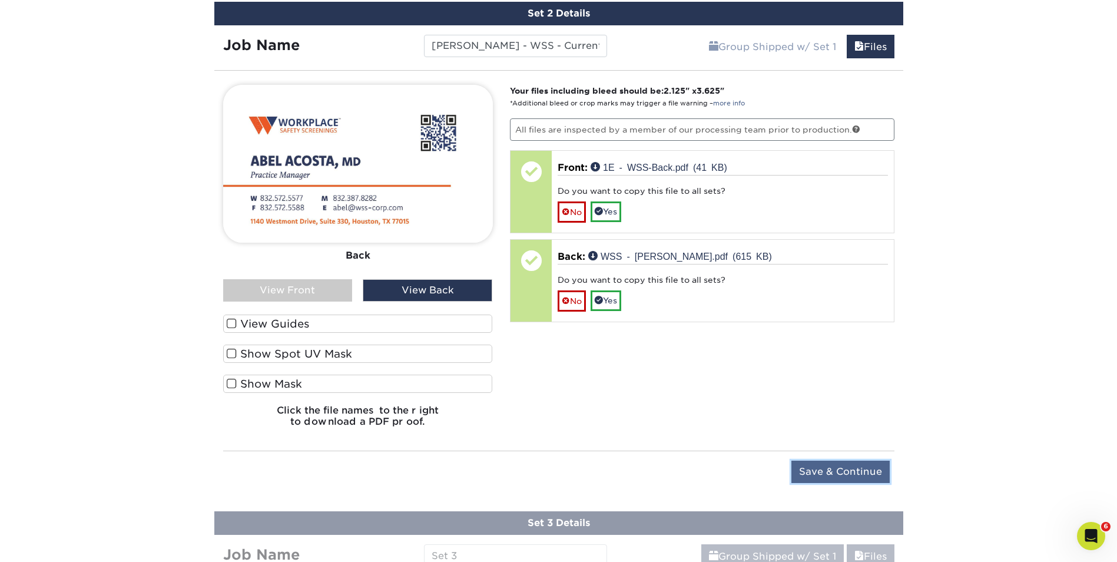
click at [846, 468] on input "Save & Continue" at bounding box center [840, 472] width 98 height 22
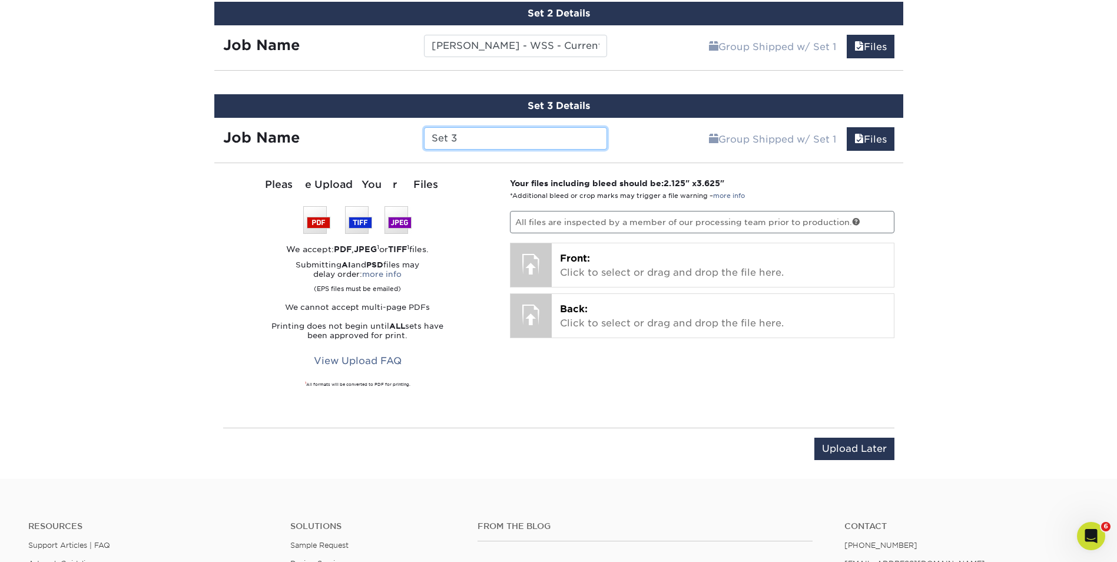
drag, startPoint x: 474, startPoint y: 140, endPoint x: 424, endPoint y: 142, distance: 50.1
click at [424, 142] on input "Set 3" at bounding box center [515, 138] width 183 height 22
type input "Victoria - WSS - Current 9/25"
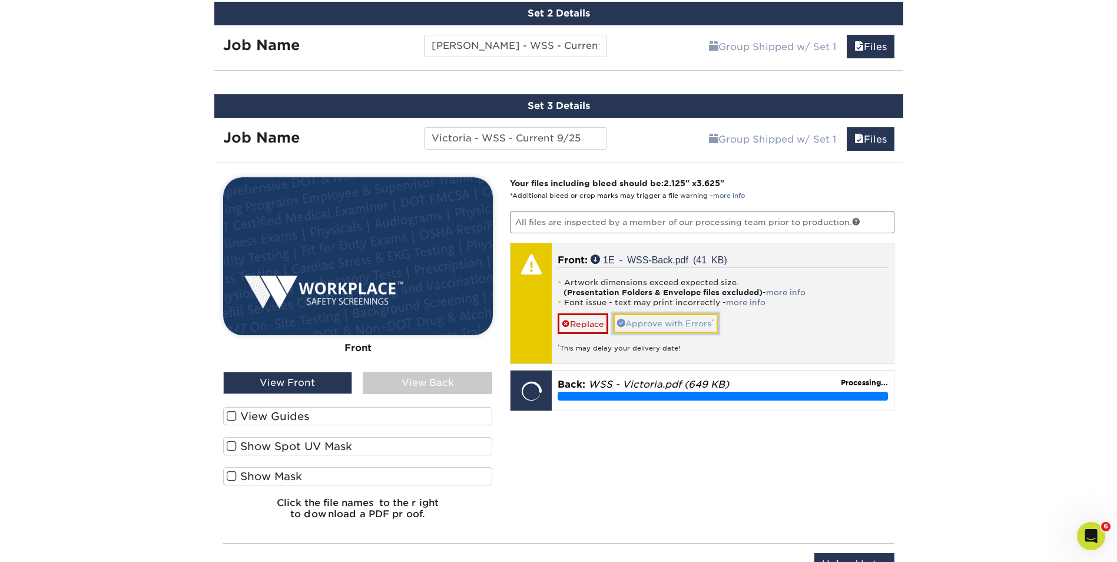
click at [664, 323] on link "Approve with Errors *" at bounding box center [665, 323] width 105 height 20
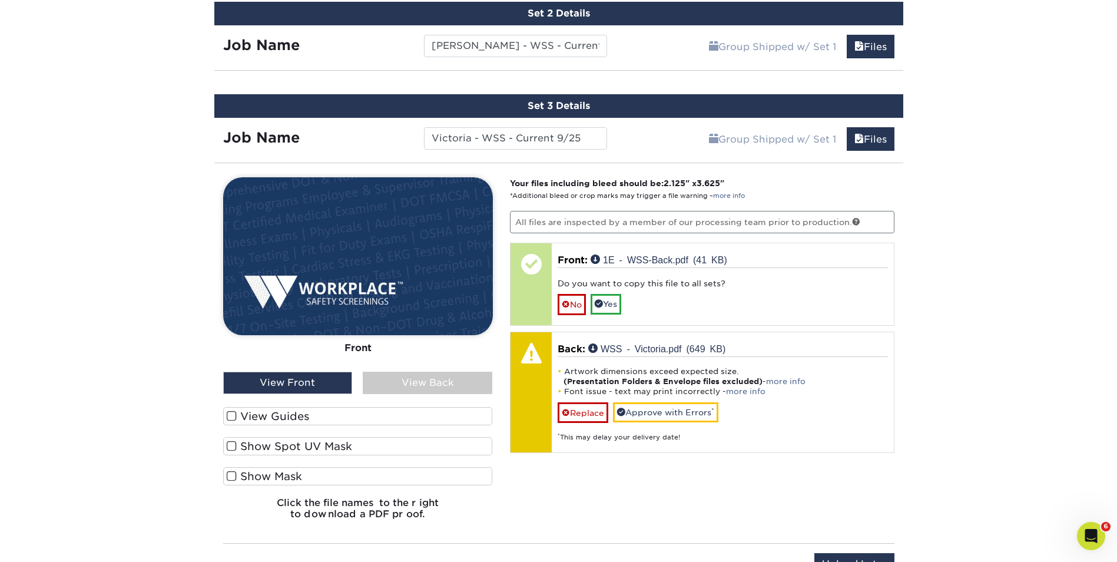
click at [432, 383] on div "View Back" at bounding box center [428, 383] width 130 height 22
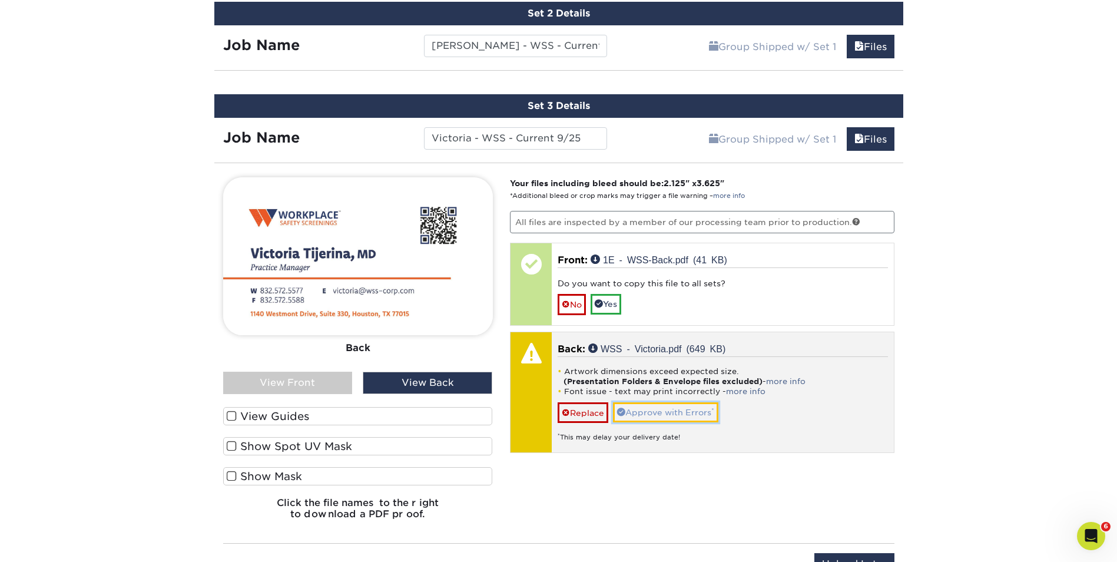
click at [656, 410] on link "Approve with Errors *" at bounding box center [665, 412] width 105 height 20
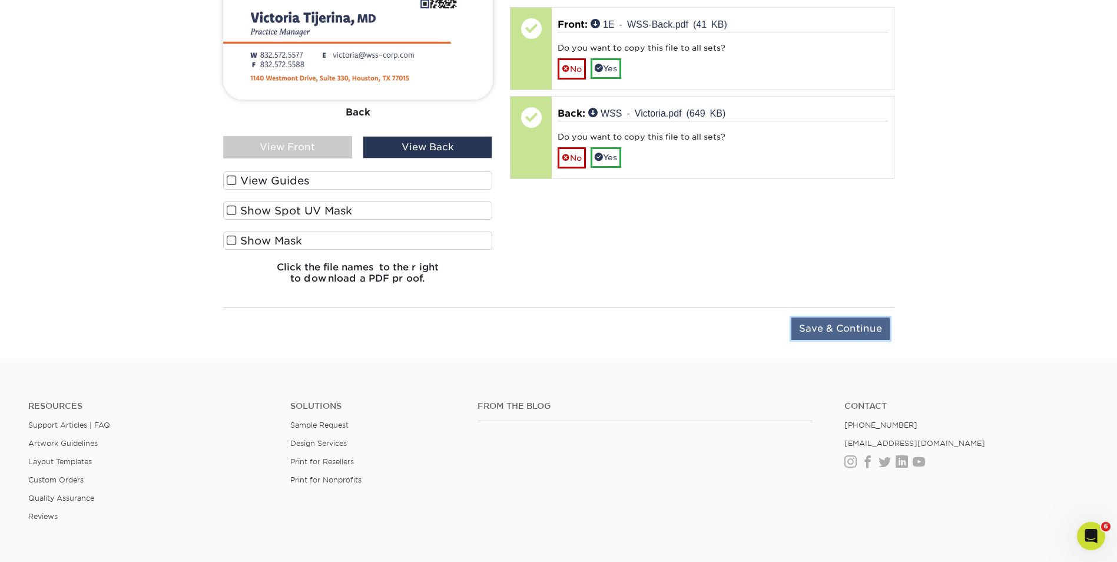
click at [843, 328] on input "Save & Continue" at bounding box center [840, 328] width 98 height 22
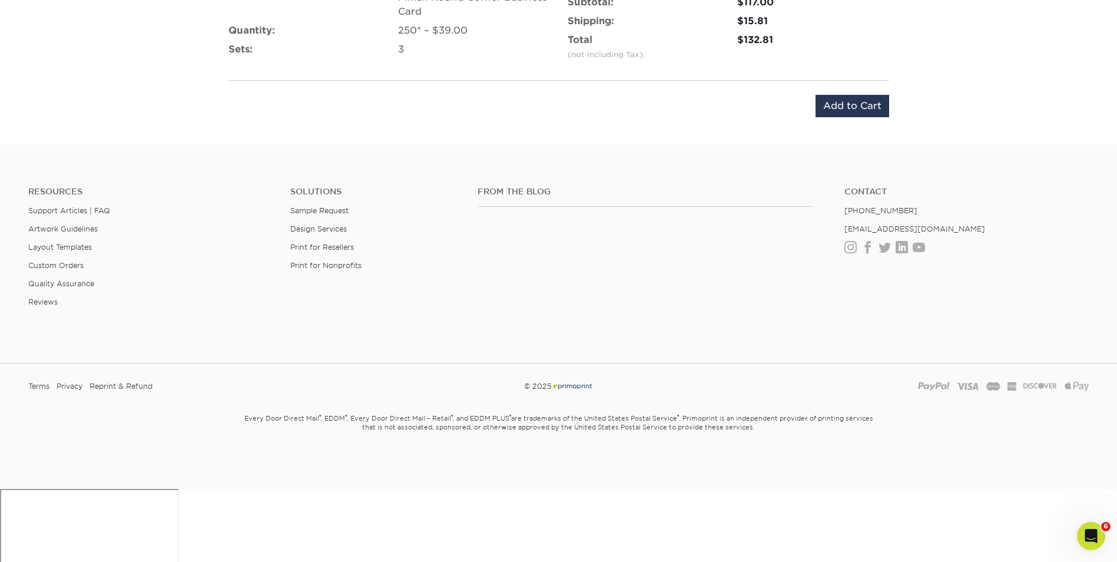
scroll to position [1032, 0]
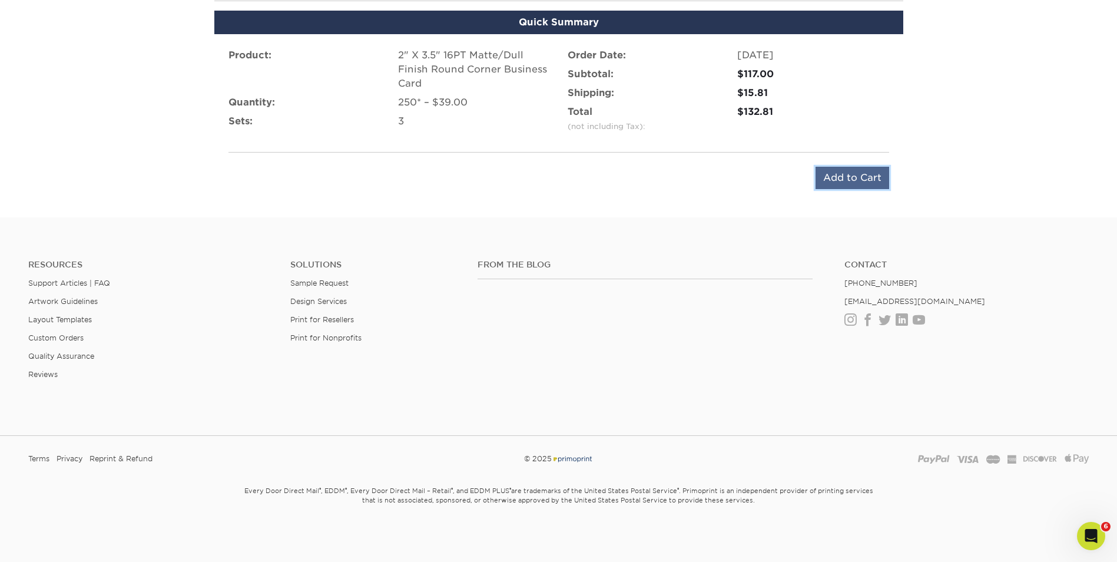
click at [849, 173] on input "Add to Cart" at bounding box center [853, 178] width 74 height 22
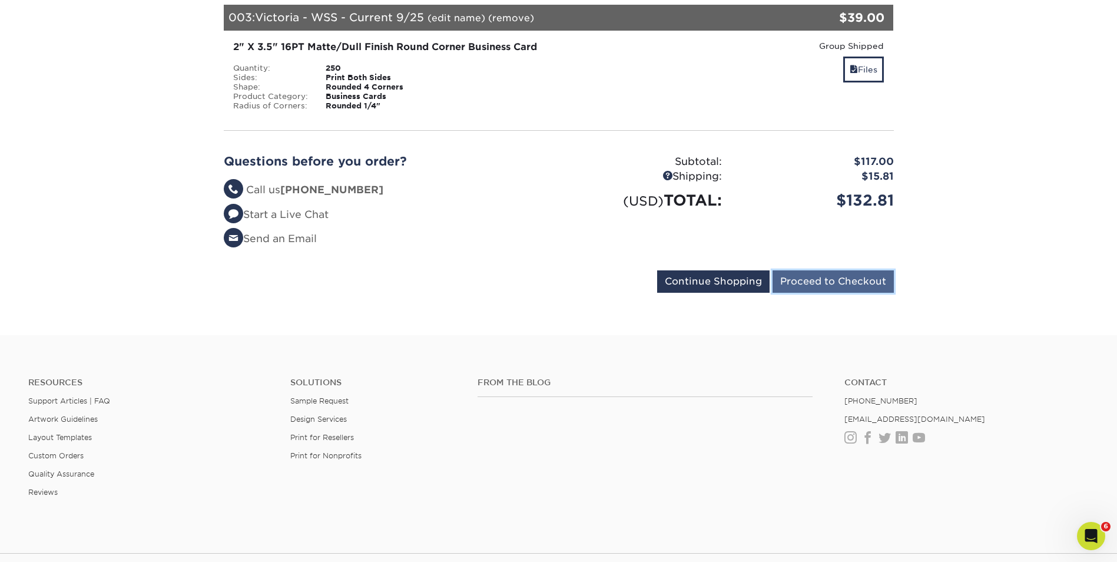
click at [827, 282] on input "Proceed to Checkout" at bounding box center [833, 281] width 121 height 22
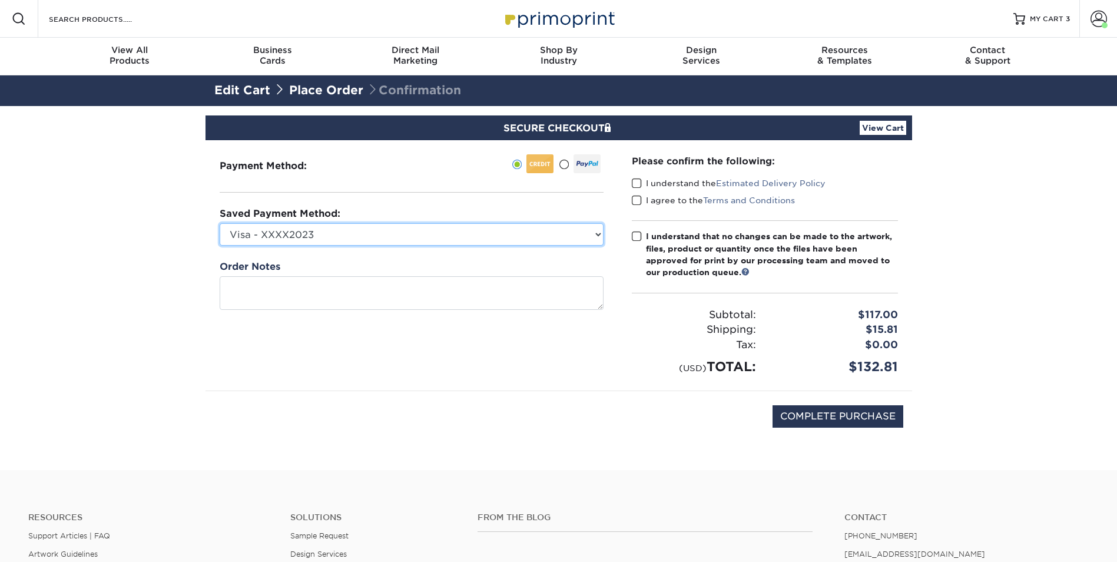
click at [593, 233] on select "Visa - XXXX2023 Visa - XXXX2023 MasterCard - XXXX2296 Visa - XXXX1606 Visa - XX…" at bounding box center [412, 234] width 384 height 22
select select
click at [220, 223] on select "Visa - XXXX2023 Visa - XXXX2023 MasterCard - XXXX2296 Visa - XXXX1606 Visa - XX…" at bounding box center [412, 234] width 384 height 22
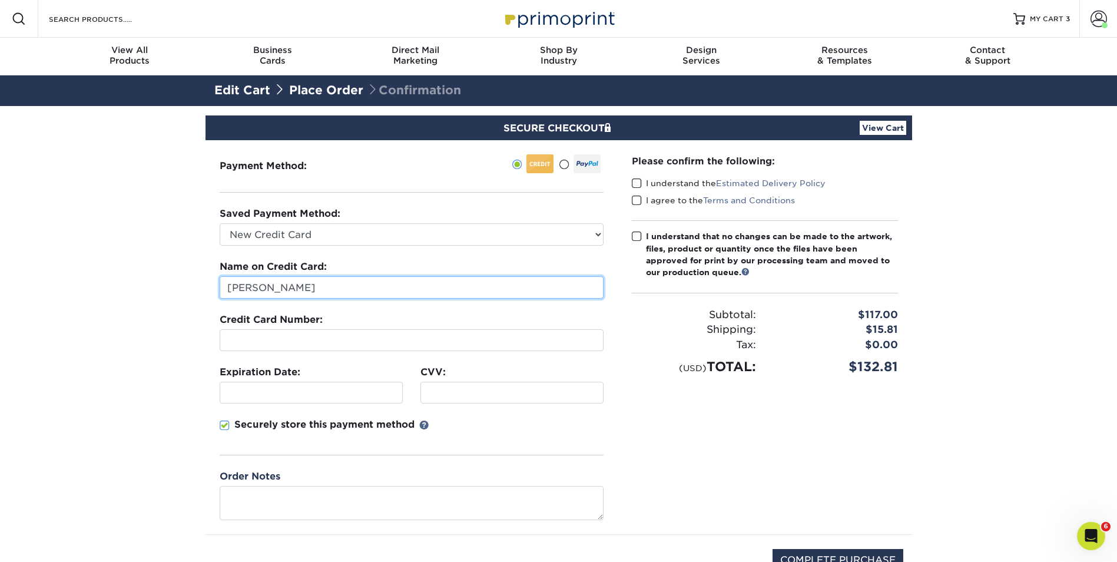
drag, startPoint x: 327, startPoint y: 287, endPoint x: 207, endPoint y: 282, distance: 120.8
click at [207, 282] on div "Payment Method:" at bounding box center [412, 337] width 412 height 394
type input "[PERSON_NAME]"
click at [728, 508] on div "Please confirm the following: I understand the Estimated Delivery Policy I agre…" at bounding box center [765, 337] width 294 height 394
click at [636, 183] on span at bounding box center [637, 183] width 10 height 11
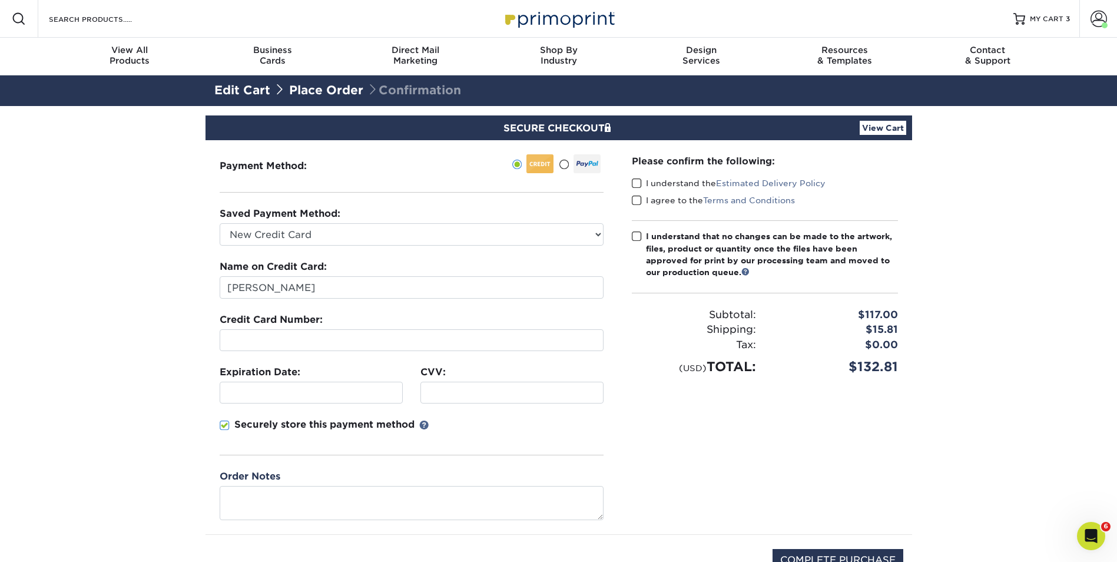
click at [0, 0] on input "I understand the Estimated Delivery Policy" at bounding box center [0, 0] width 0 height 0
drag, startPoint x: 637, startPoint y: 196, endPoint x: 643, endPoint y: 224, distance: 29.6
click at [637, 197] on span at bounding box center [637, 200] width 10 height 11
click at [0, 0] on input "I agree to the Terms and Conditions" at bounding box center [0, 0] width 0 height 0
drag, startPoint x: 637, startPoint y: 234, endPoint x: 641, endPoint y: 241, distance: 8.0
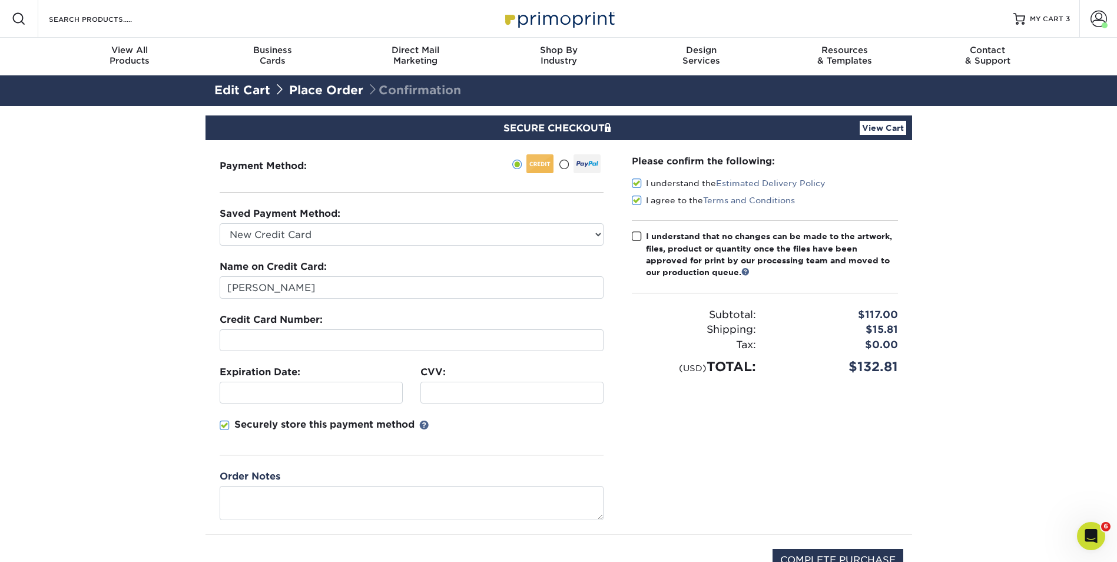
click at [637, 235] on span at bounding box center [637, 236] width 10 height 11
click at [0, 0] on input "I understand that no changes can be made to the artwork, files, product or quan…" at bounding box center [0, 0] width 0 height 0
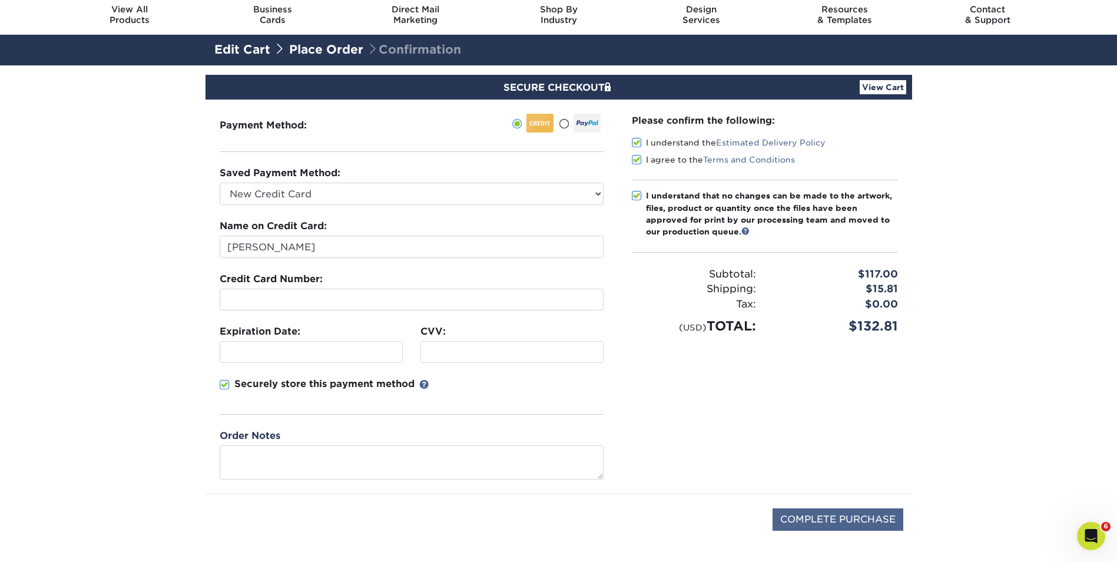
scroll to position [59, 0]
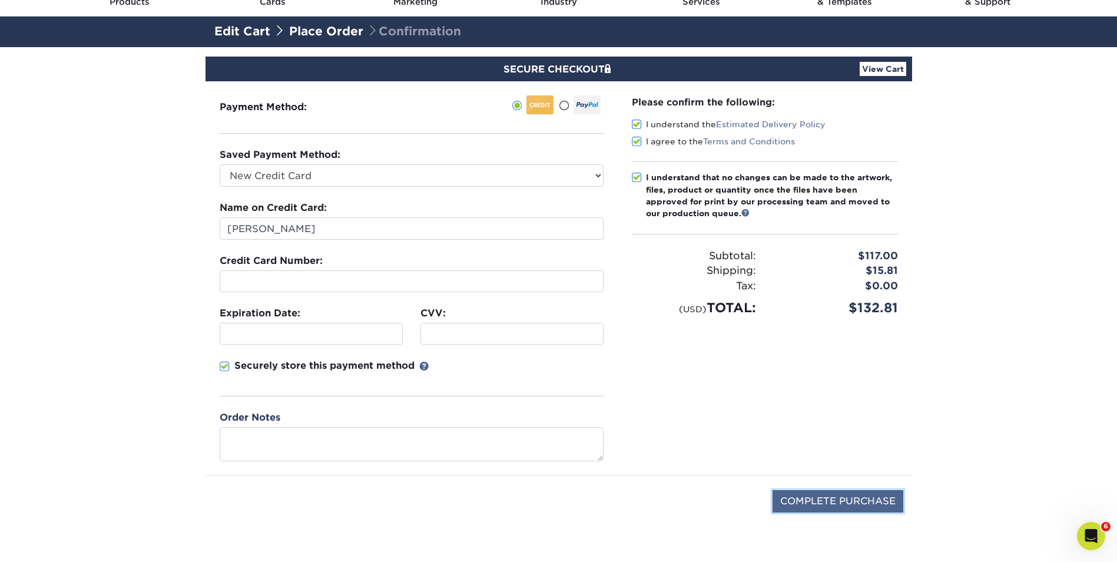
click at [847, 498] on input "COMPLETE PURCHASE" at bounding box center [838, 501] width 131 height 22
type input "PROCESSING, PLEASE WAIT..."
